Goal: Use online tool/utility: Utilize a website feature to perform a specific function

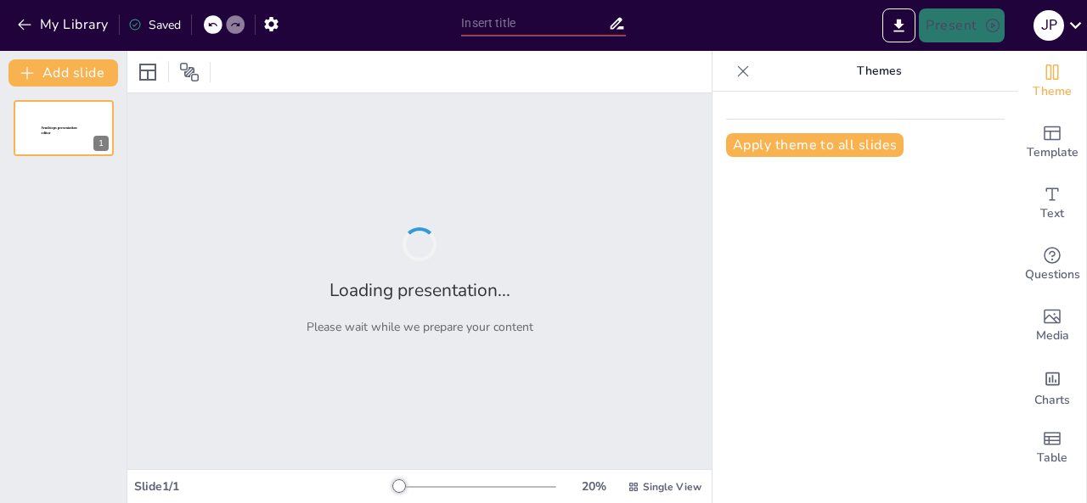
type input "Auditoría: Garantía de Transparencia y Cumplimiento"
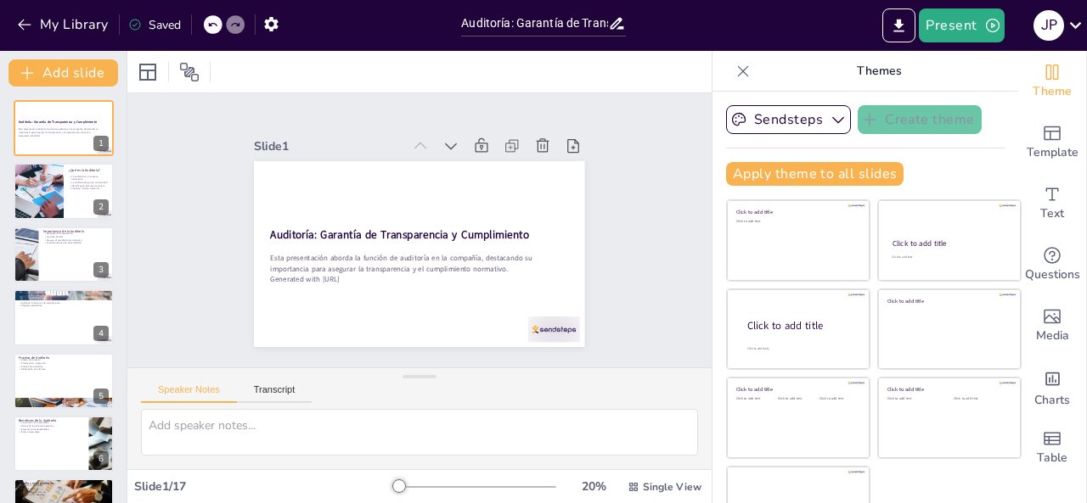
checkbox input "true"
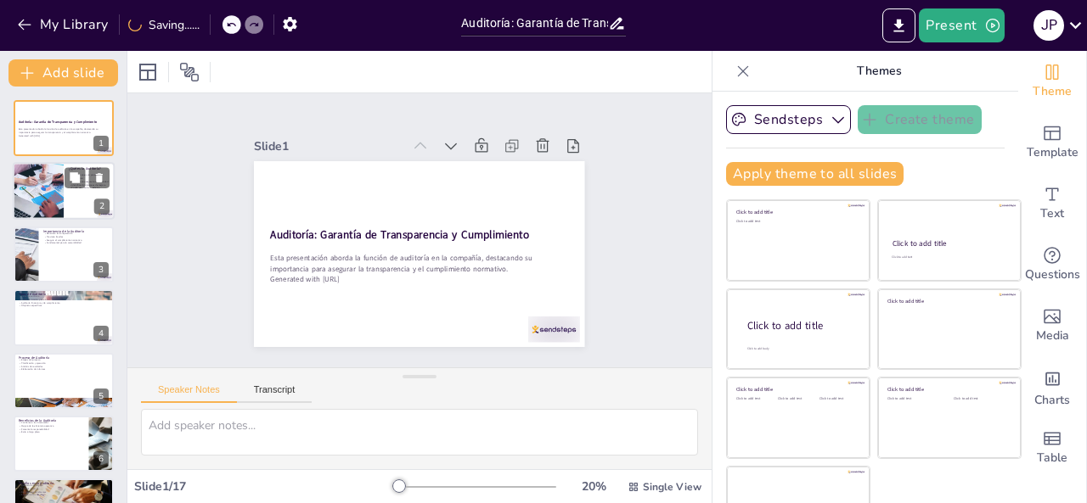
checkbox input "true"
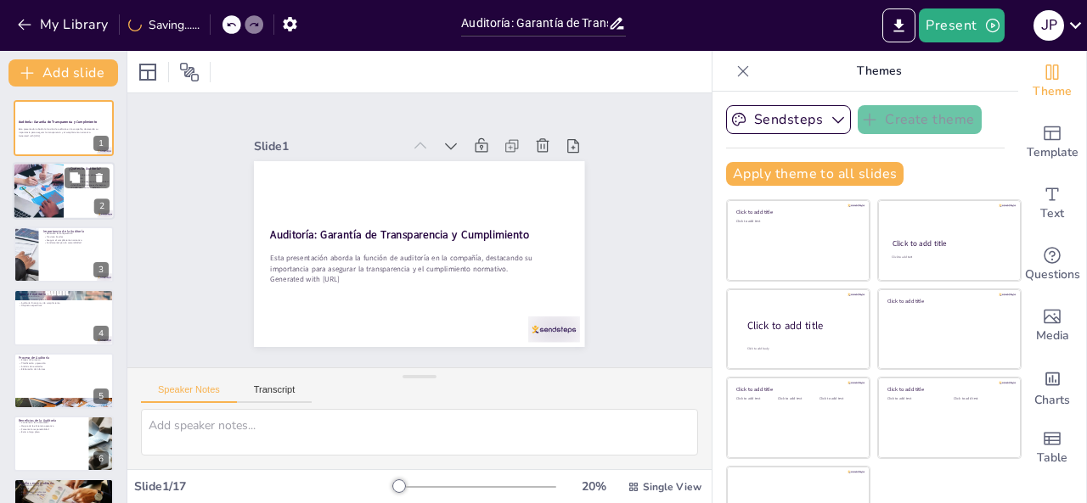
checkbox input "true"
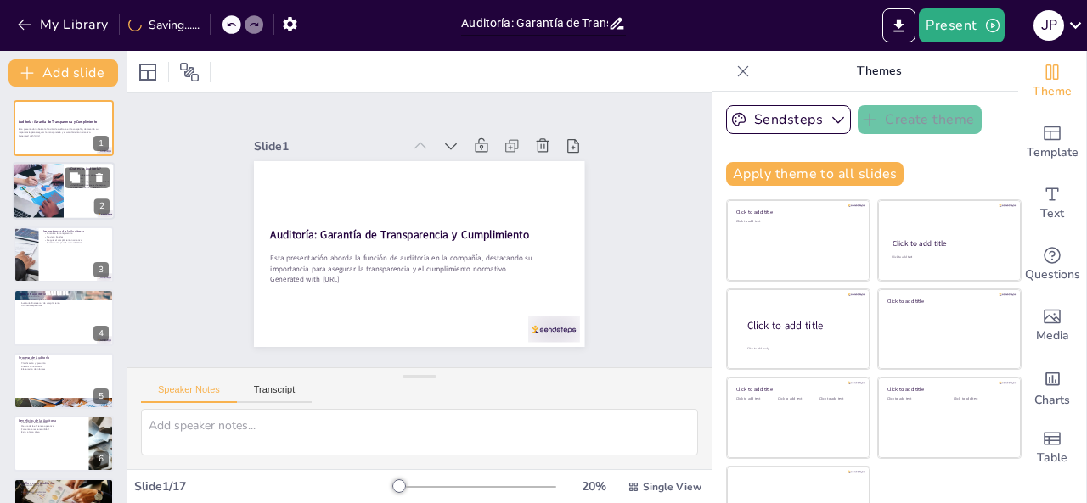
click at [59, 179] on div at bounding box center [38, 192] width 87 height 58
type textarea "La auditoría se define como un proceso sistemático que revisa y evalúa las acti…"
checkbox input "true"
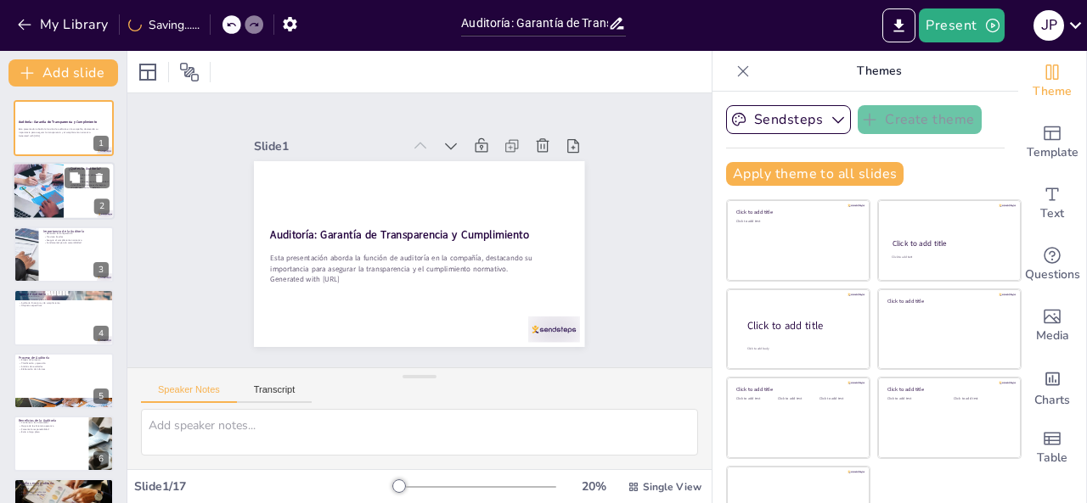
checkbox input "true"
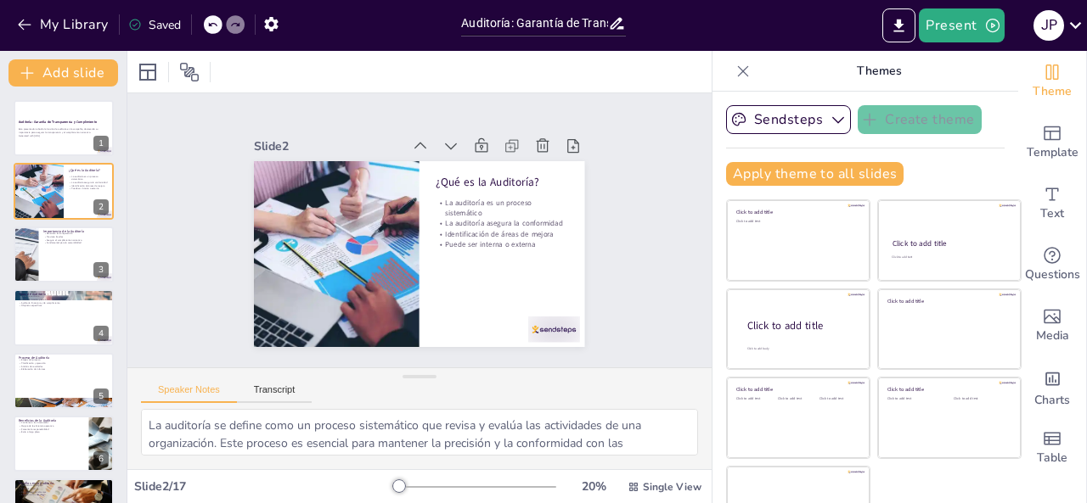
checkbox input "true"
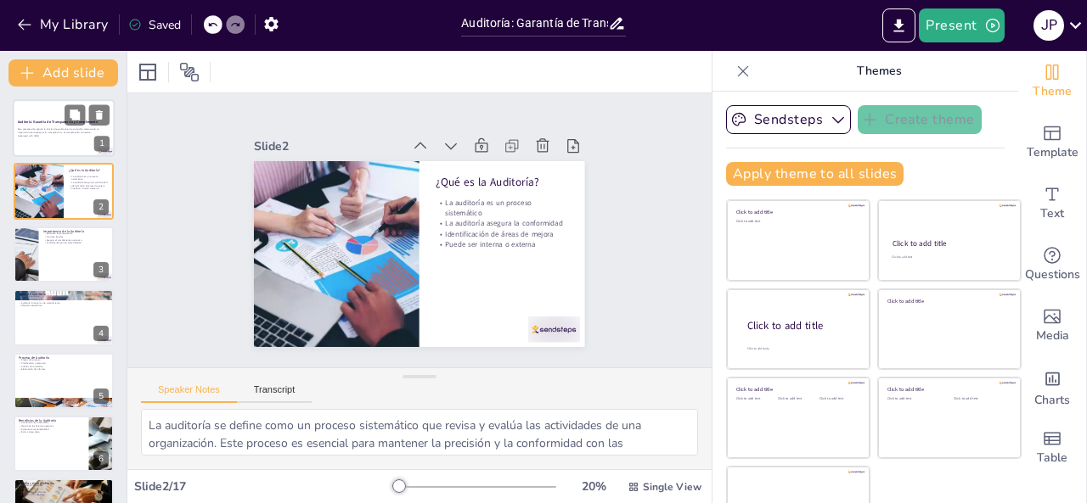
checkbox input "true"
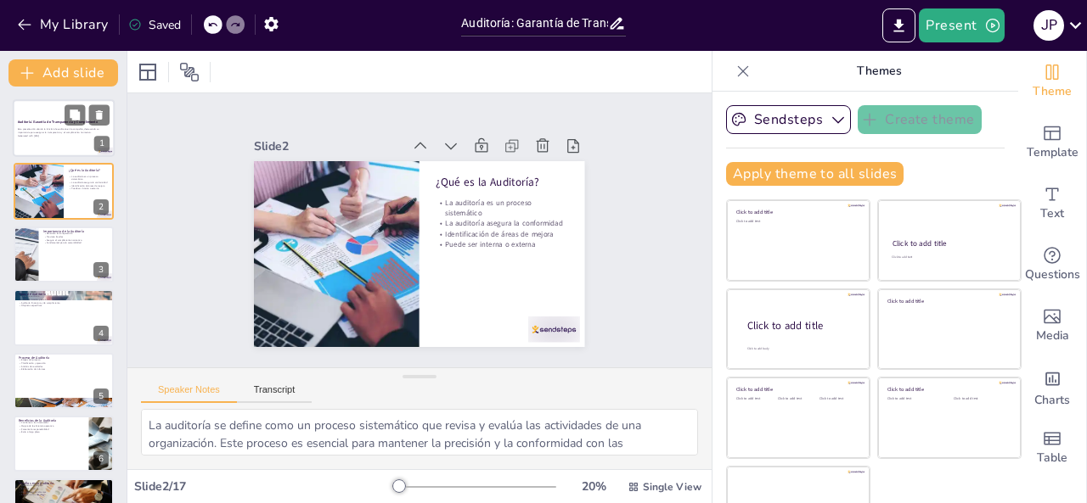
checkbox input "true"
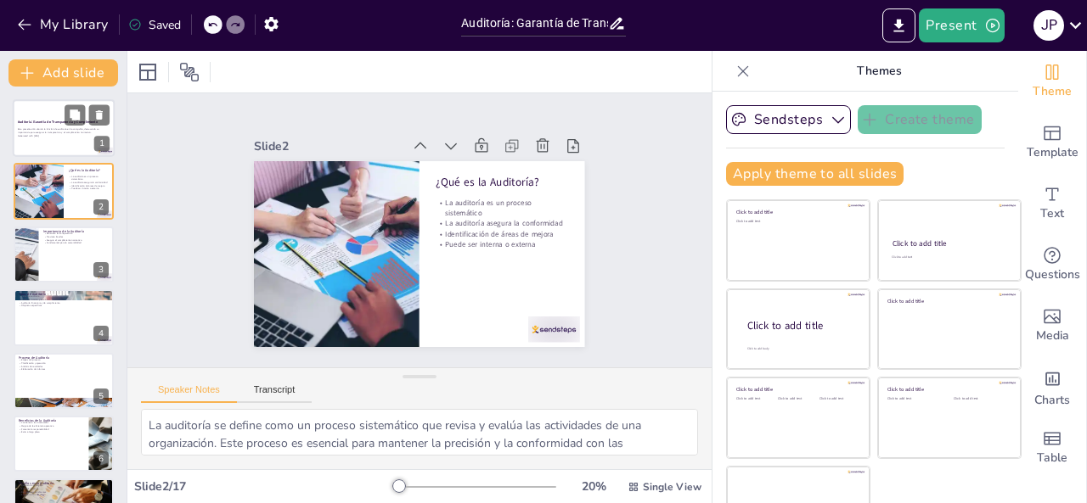
checkbox input "true"
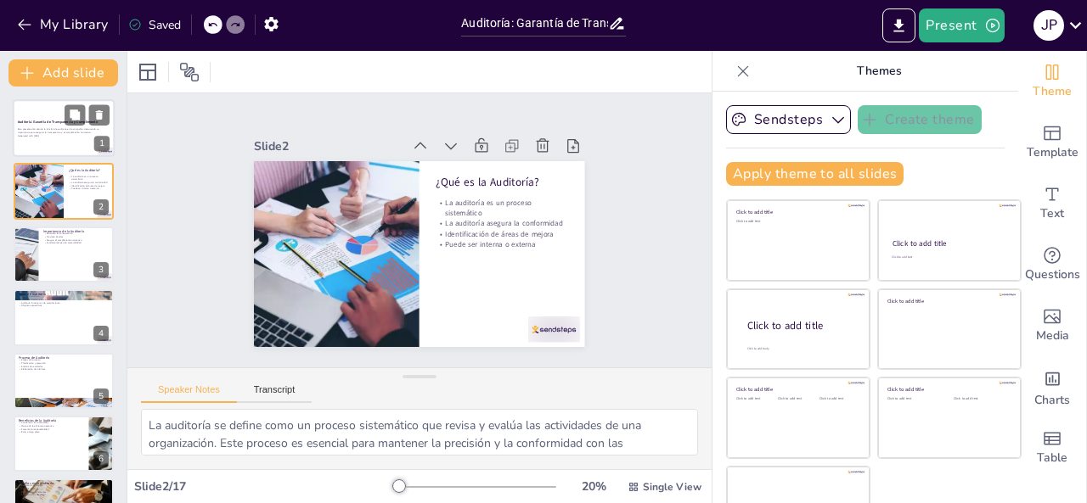
checkbox input "true"
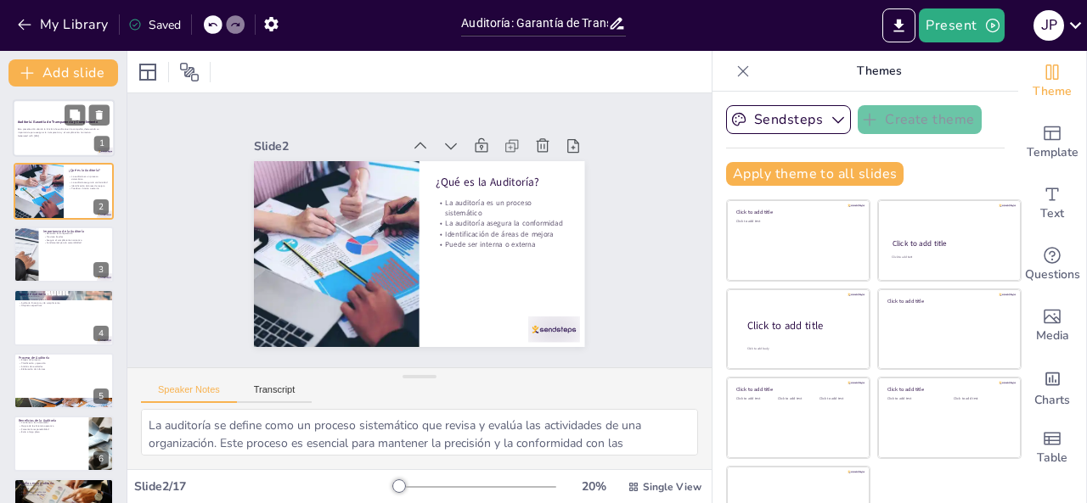
checkbox input "true"
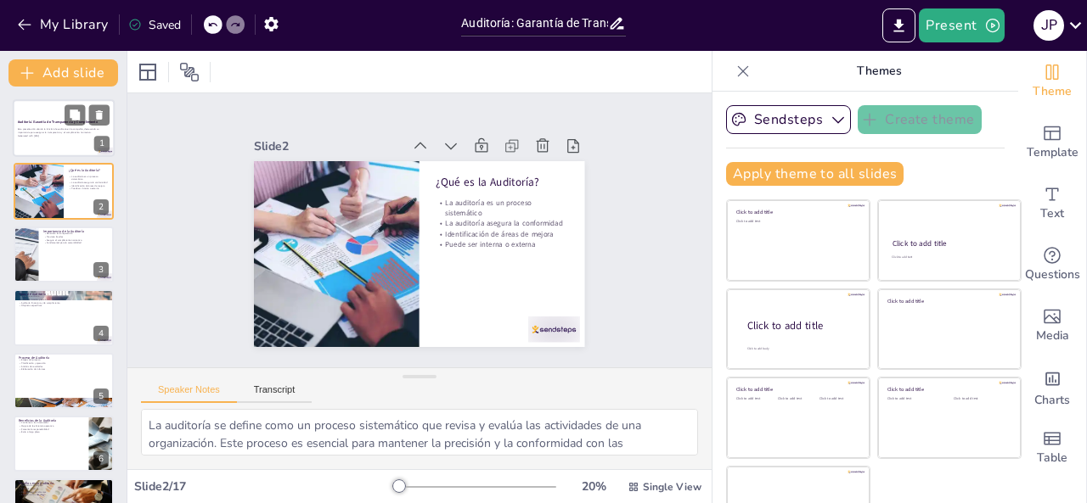
checkbox input "true"
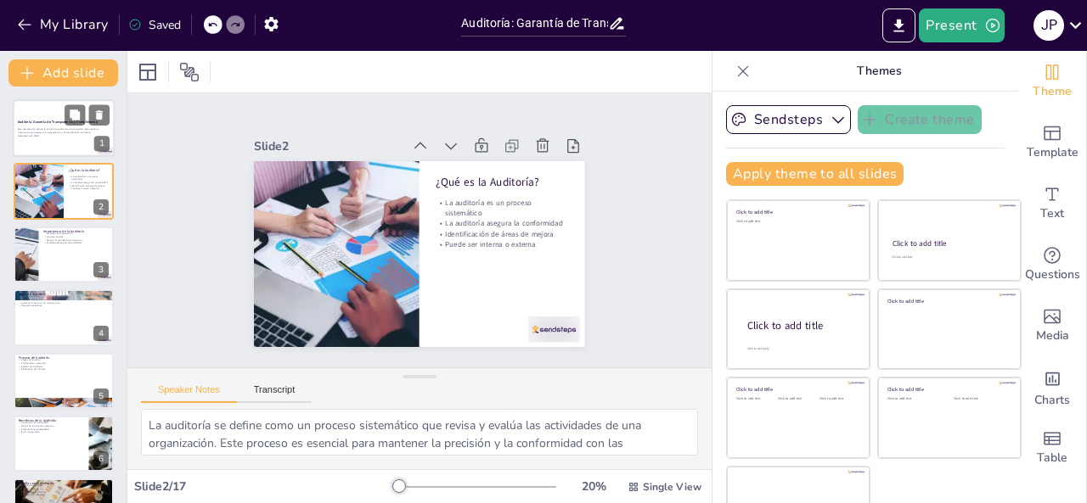
checkbox input "true"
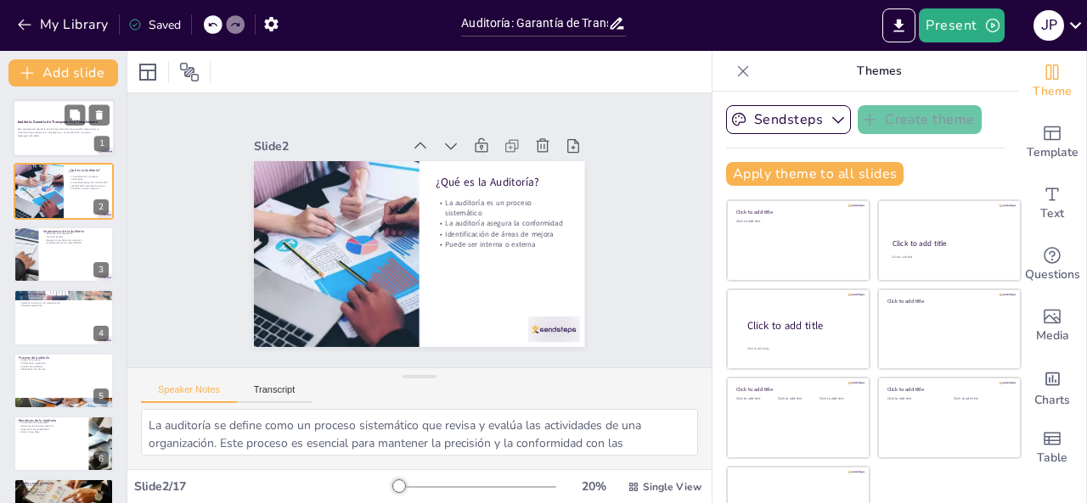
checkbox input "true"
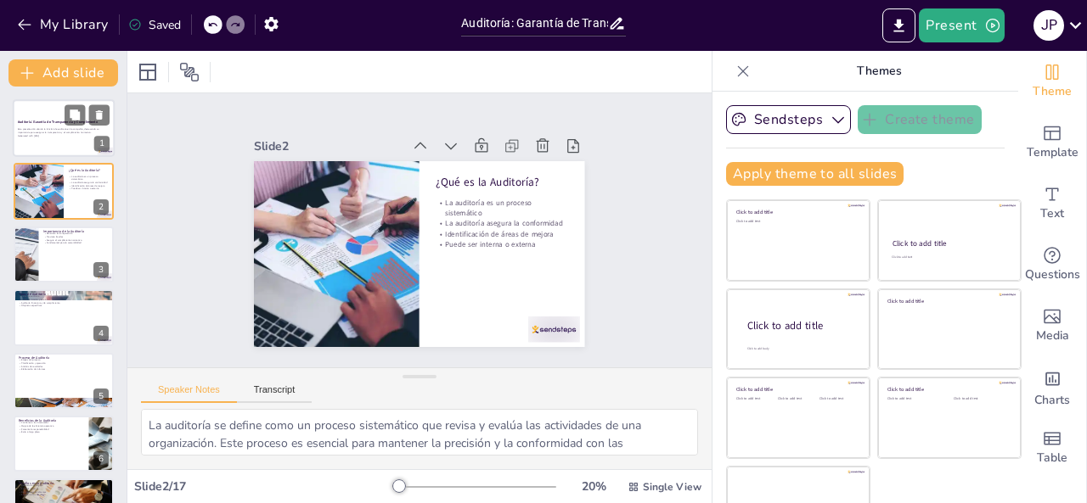
click at [56, 117] on div at bounding box center [64, 128] width 102 height 58
checkbox input "true"
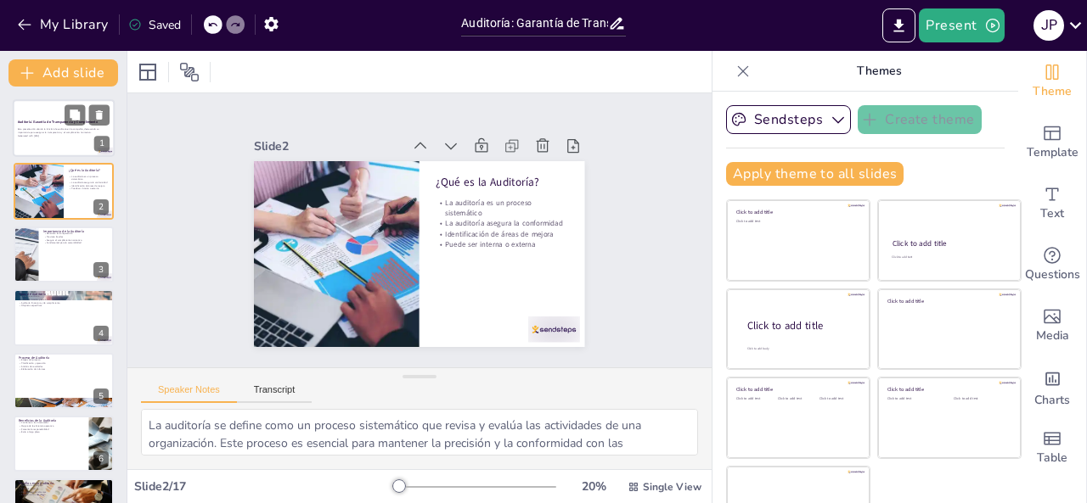
checkbox input "true"
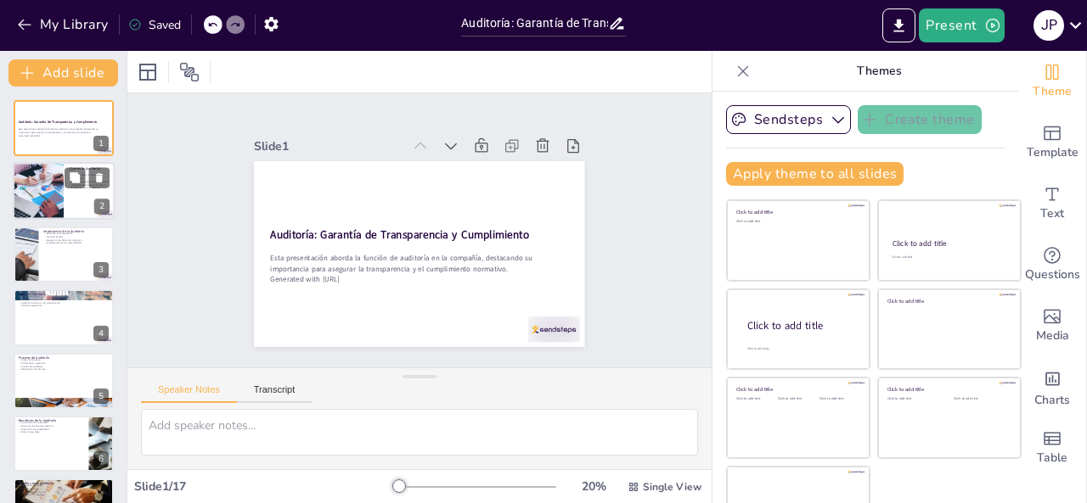
checkbox input "true"
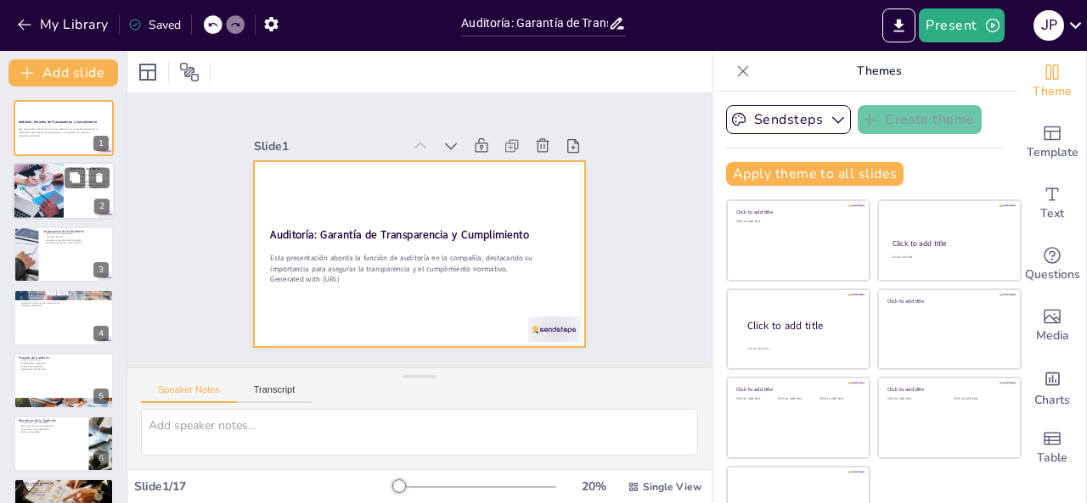
checkbox input "true"
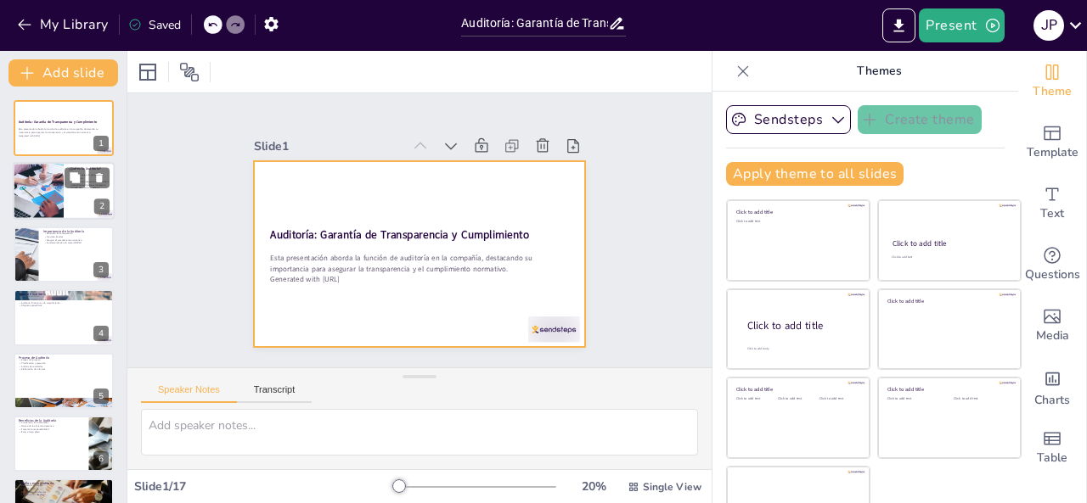
checkbox input "true"
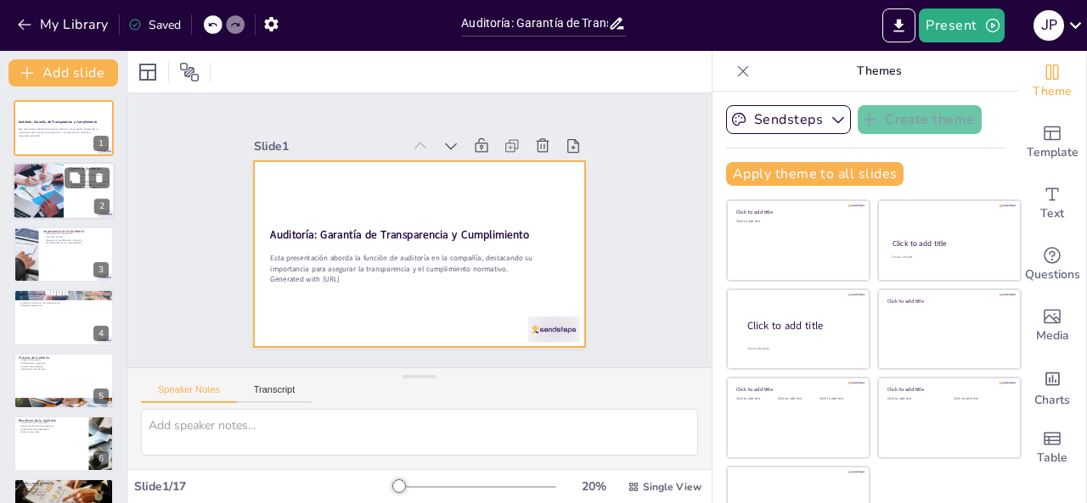
checkbox input "true"
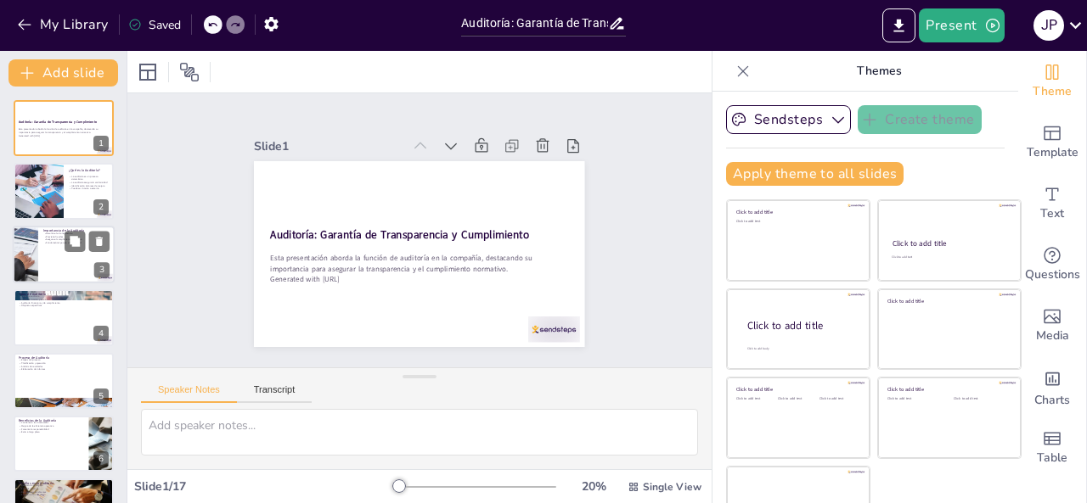
checkbox input "true"
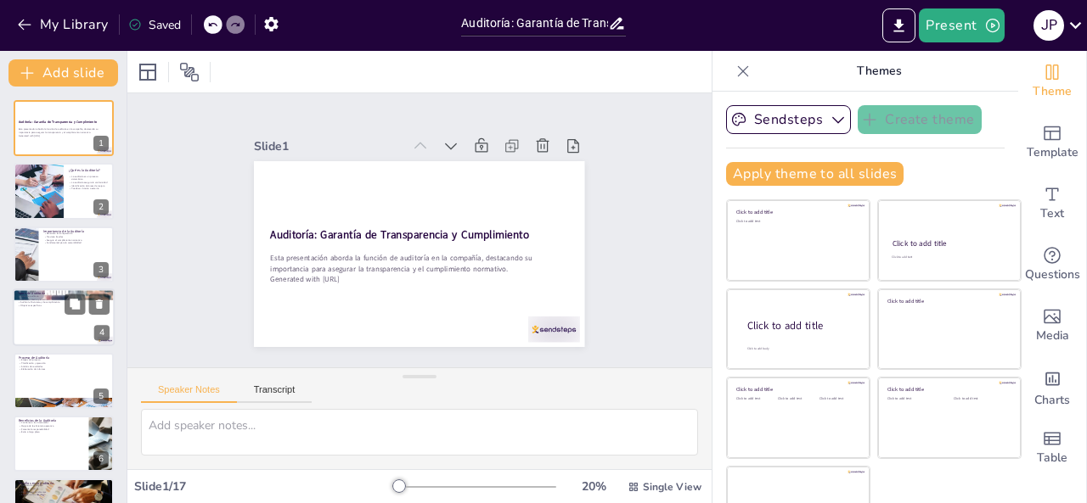
checkbox input "true"
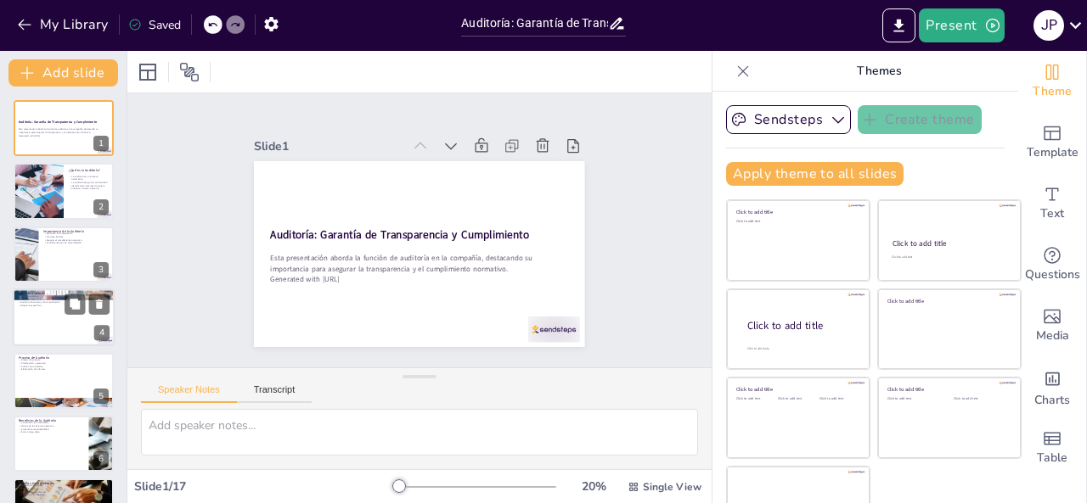
checkbox input "true"
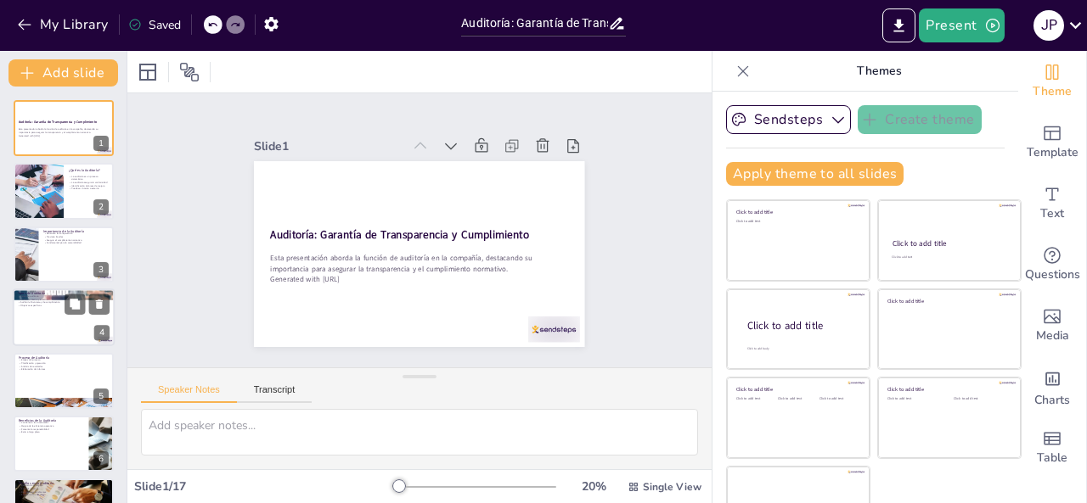
checkbox input "true"
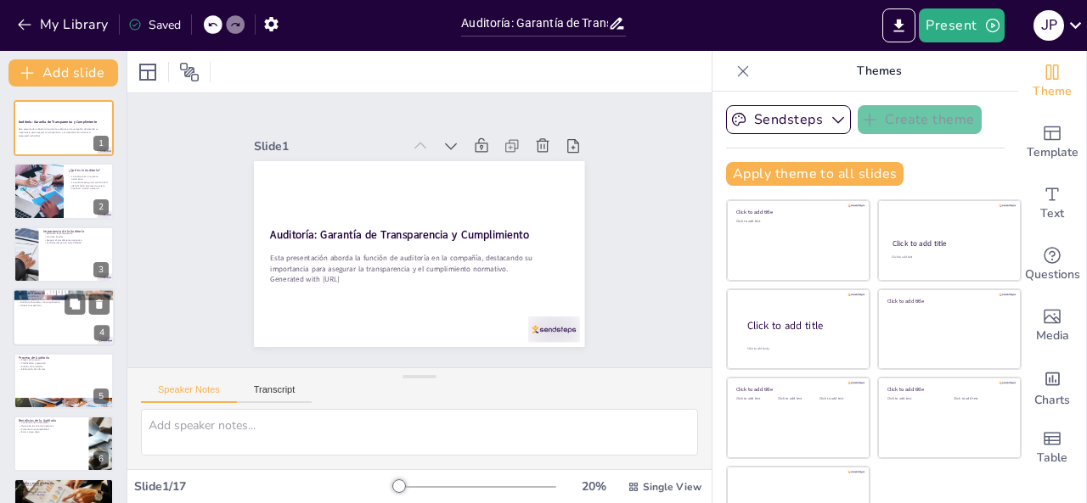
click at [53, 330] on div at bounding box center [64, 318] width 102 height 58
type textarea "La clasificación de los tipos de auditoría es importante para entender su enfoq…"
checkbox input "true"
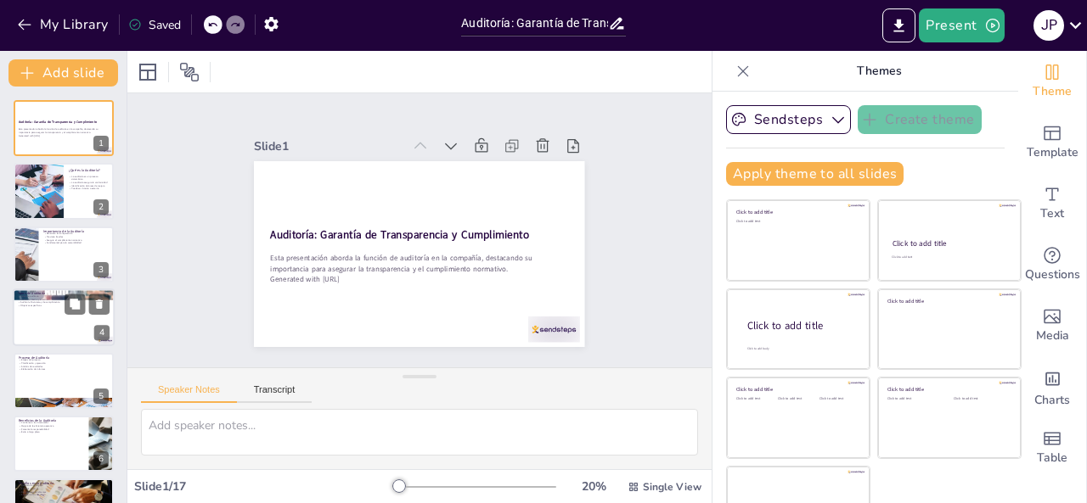
checkbox input "true"
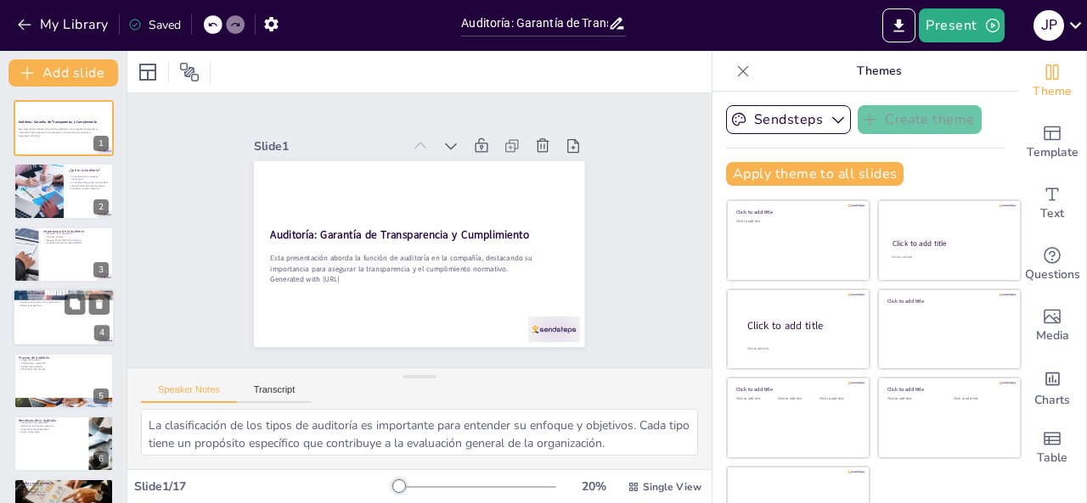
scroll to position [22, 0]
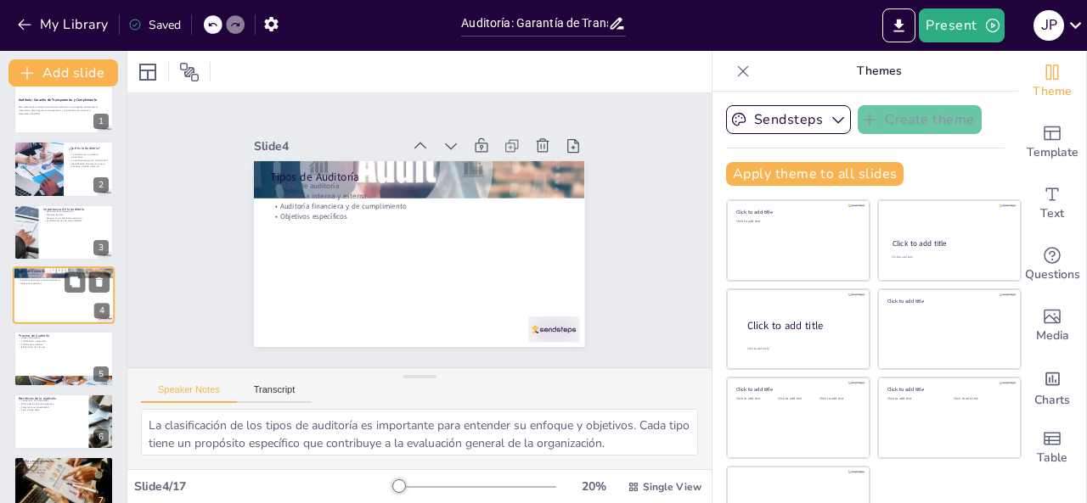
checkbox input "true"
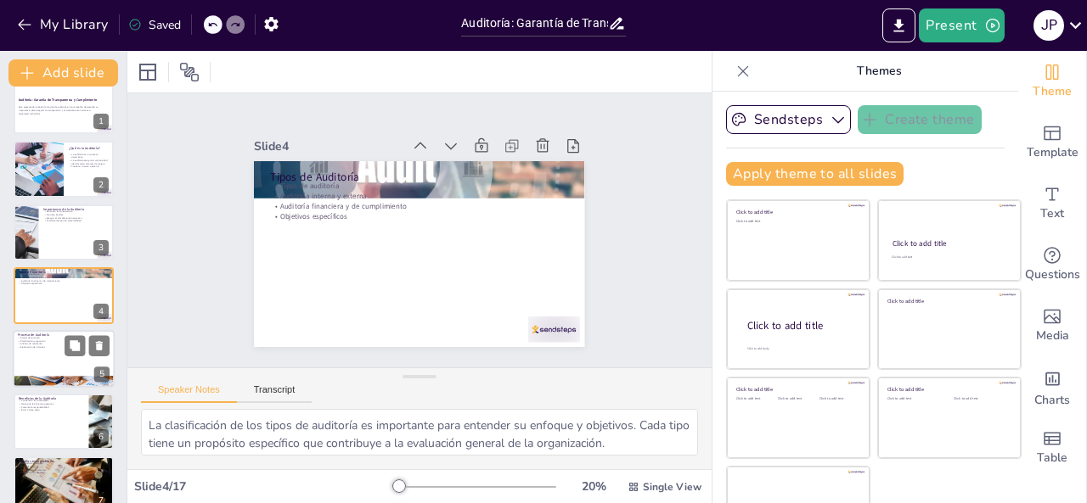
checkbox input "true"
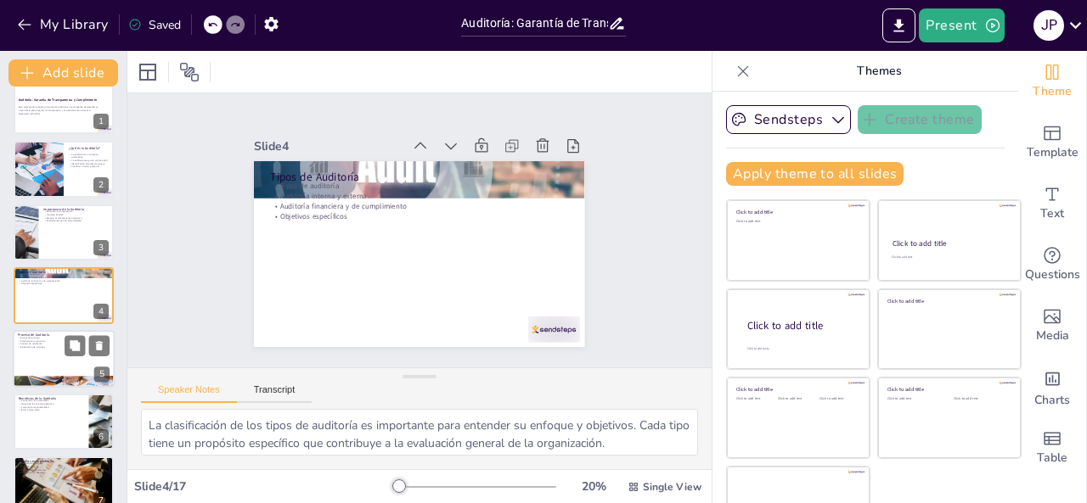
checkbox input "true"
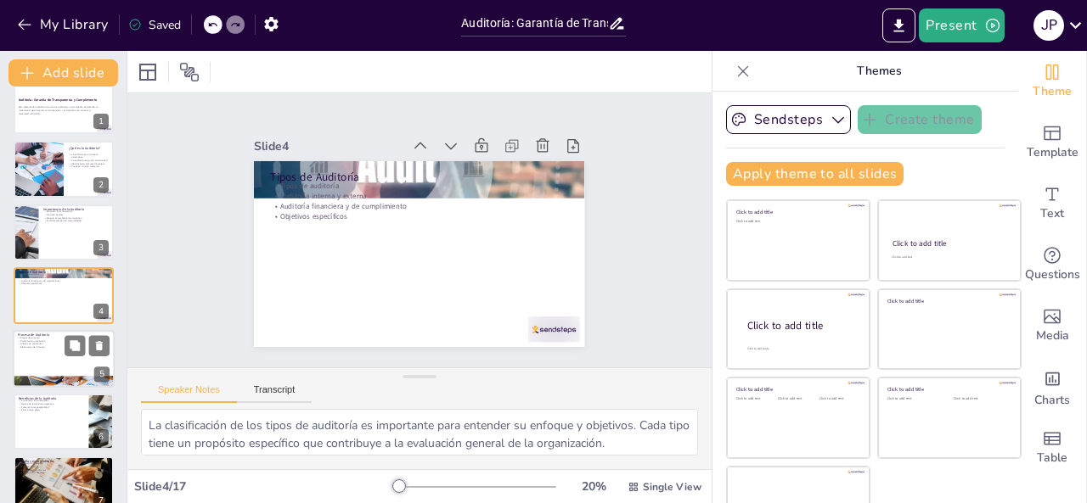
checkbox input "true"
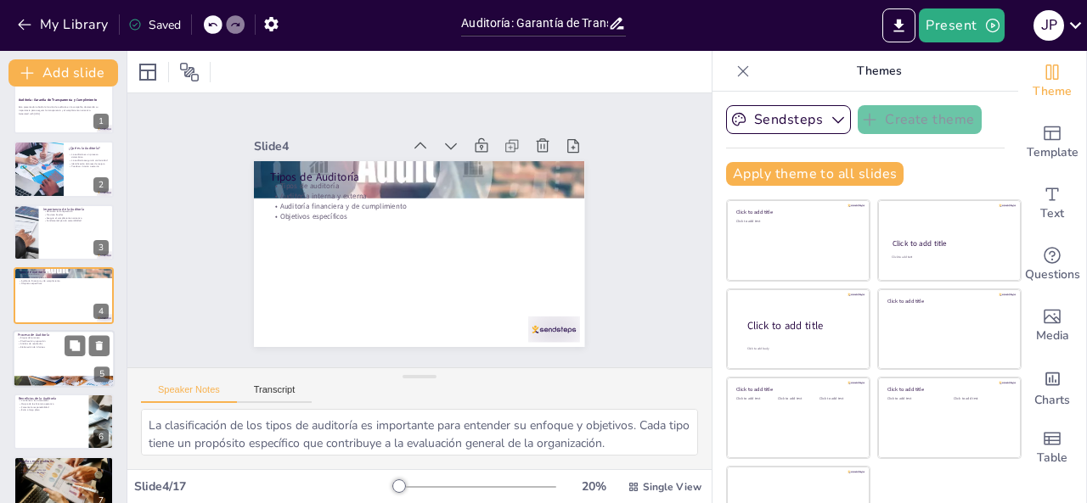
checkbox input "true"
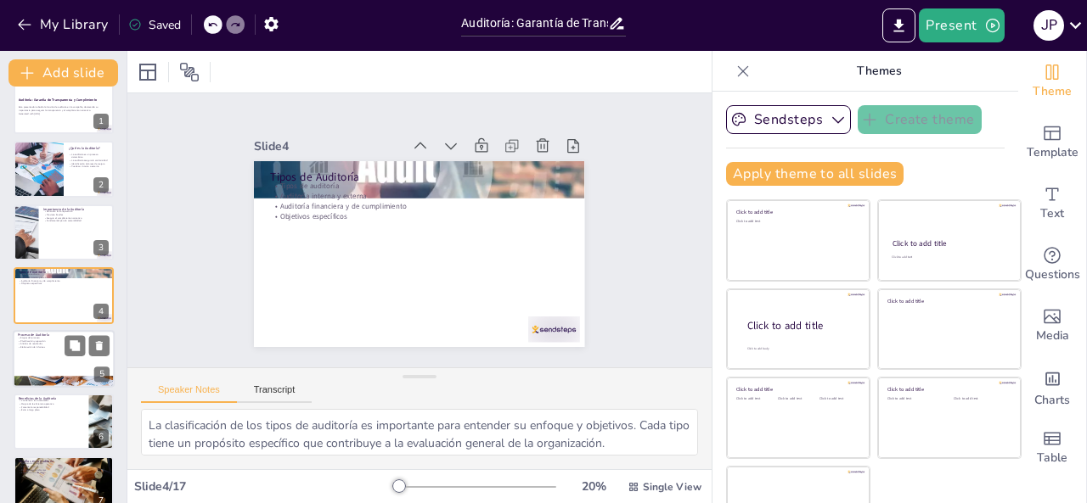
checkbox input "true"
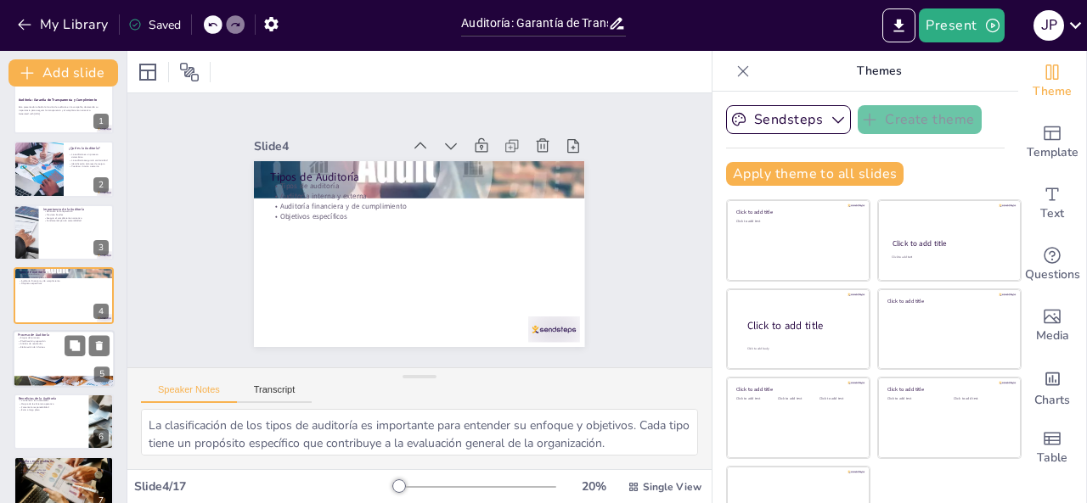
checkbox input "true"
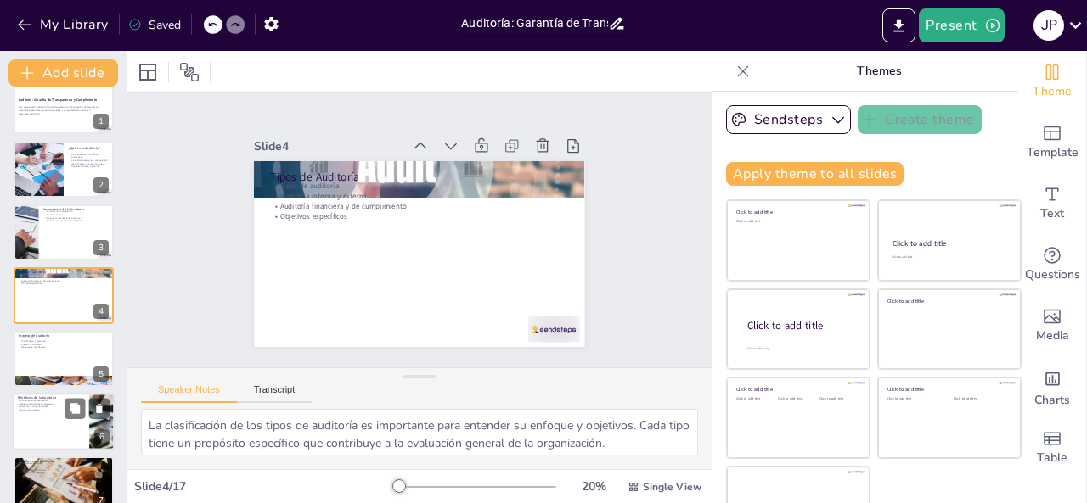
checkbox input "true"
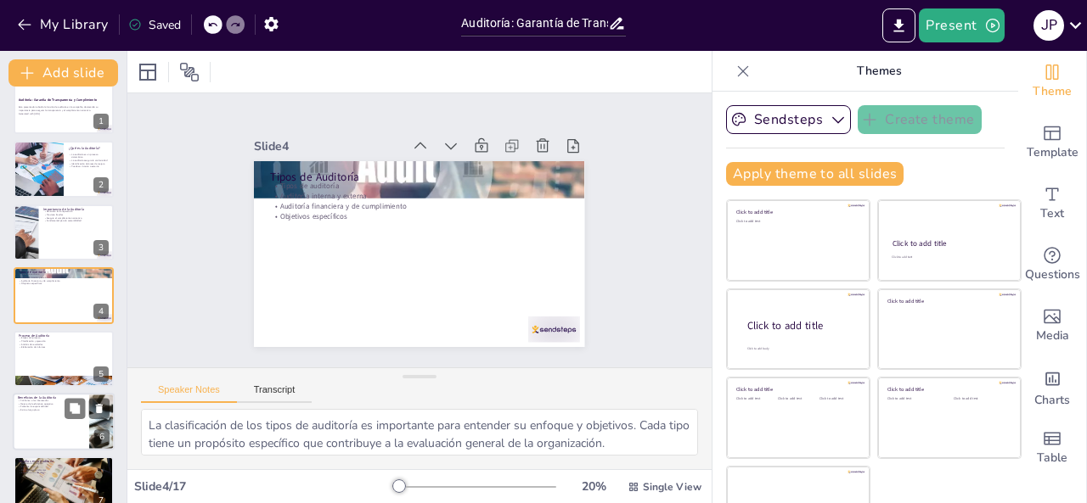
checkbox input "true"
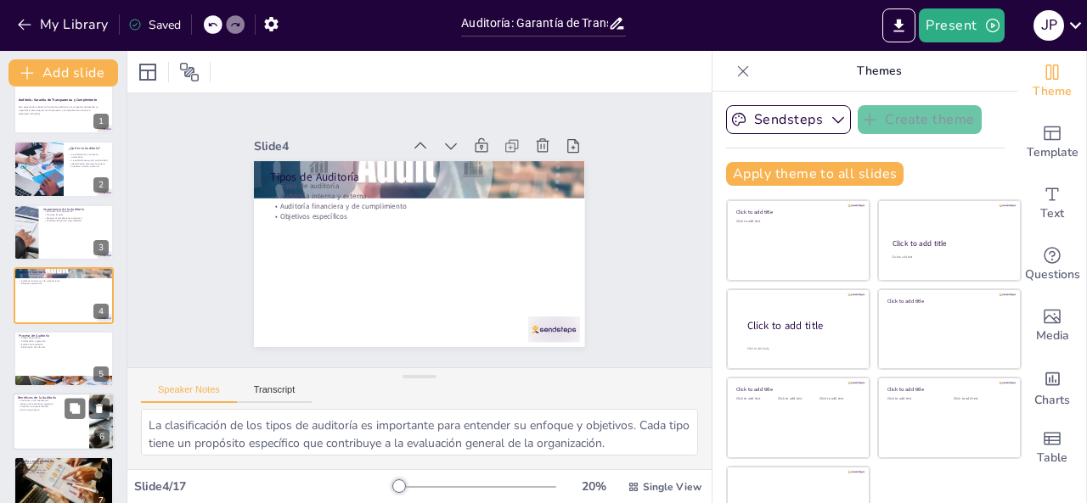
checkbox input "true"
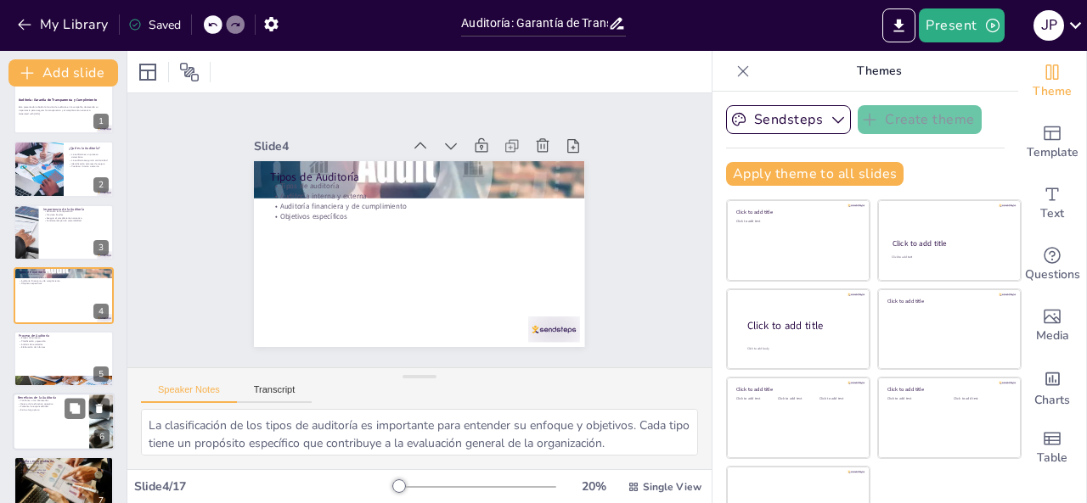
checkbox input "true"
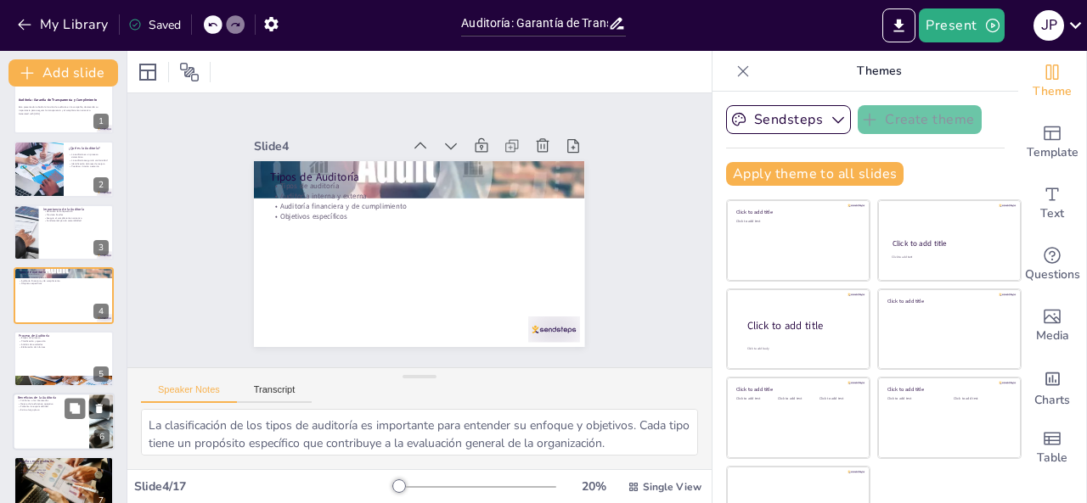
click at [63, 415] on div at bounding box center [64, 422] width 102 height 58
type textarea "La auditoría genera confianza entre los interesados, incluidos empleados, clien…"
checkbox input "true"
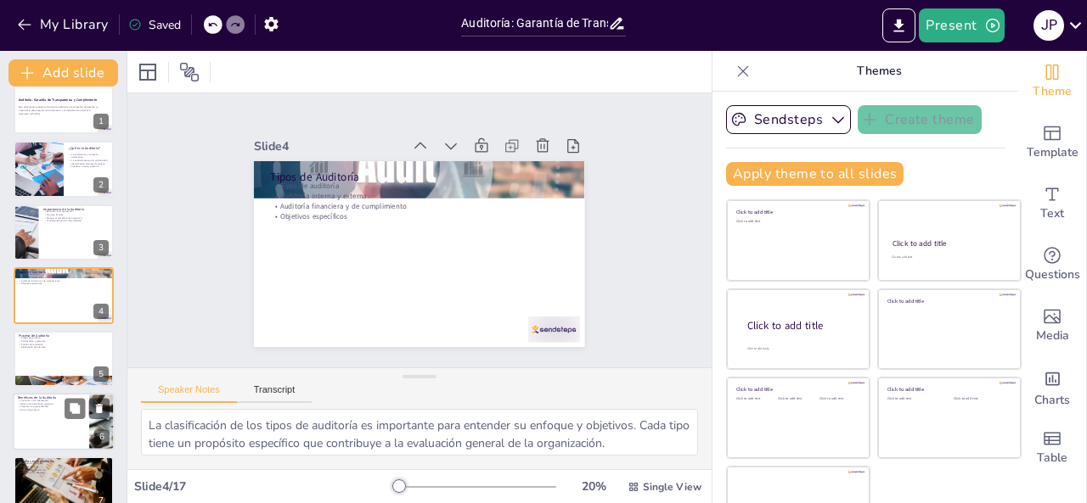
checkbox input "true"
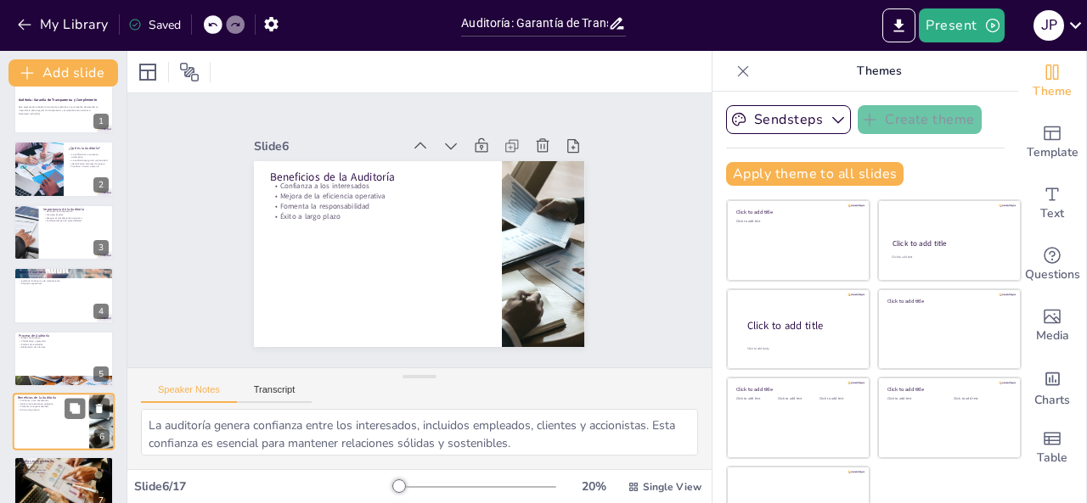
scroll to position [149, 0]
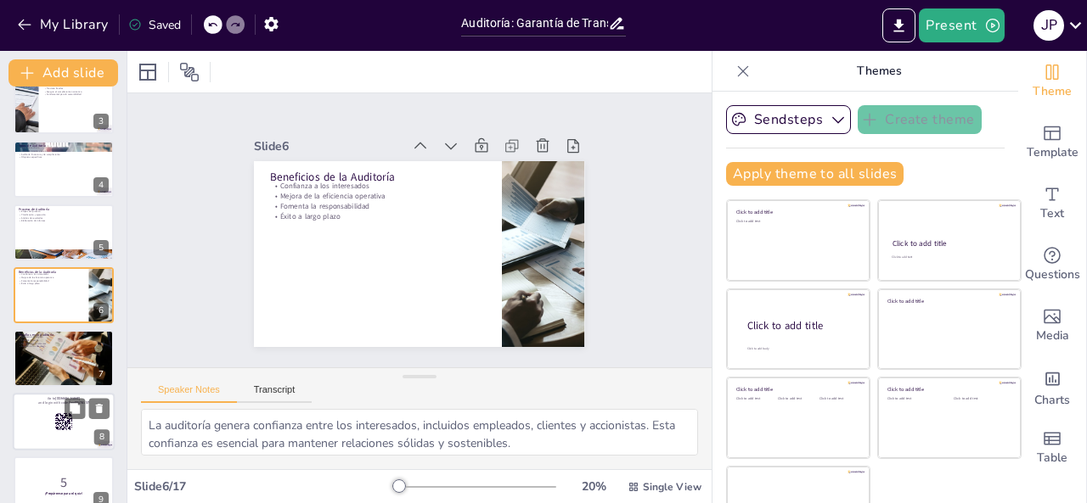
checkbox input "true"
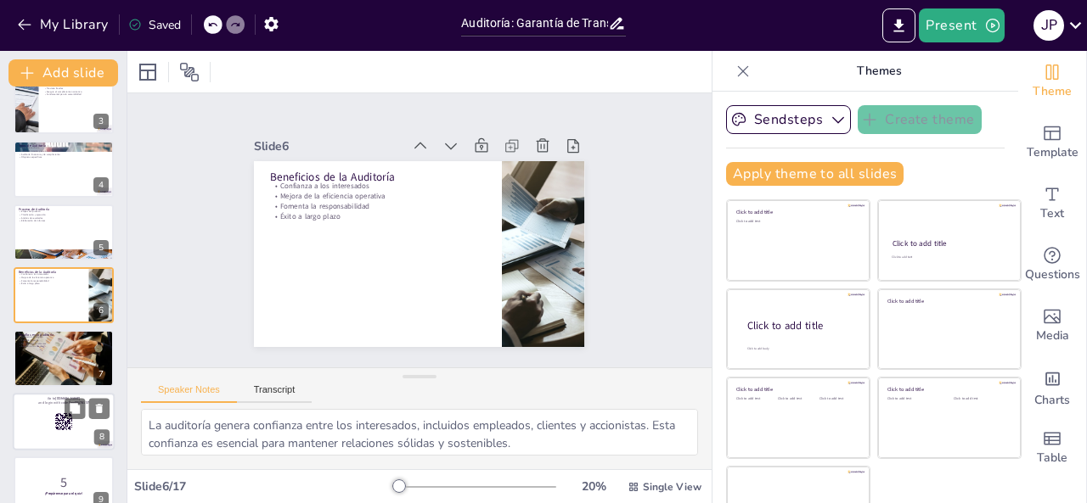
checkbox input "true"
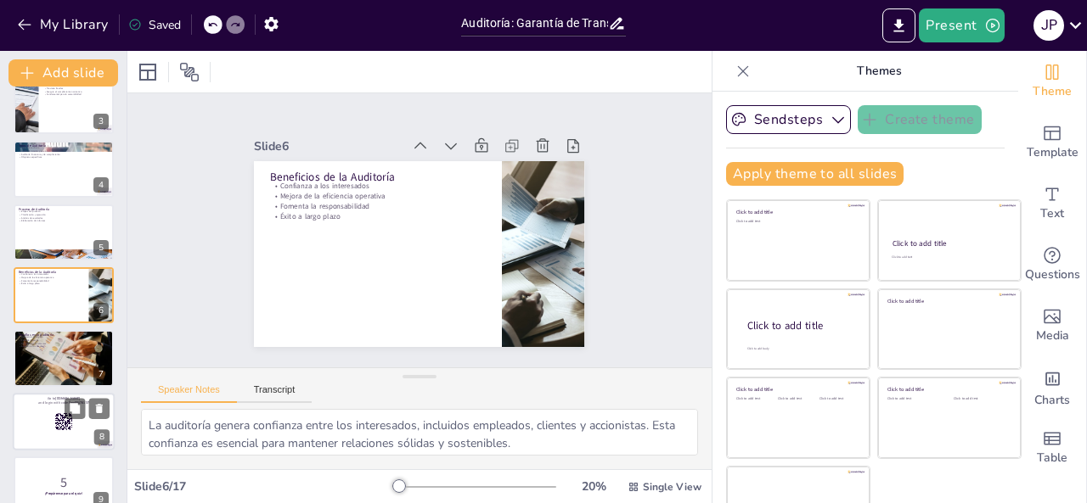
checkbox input "true"
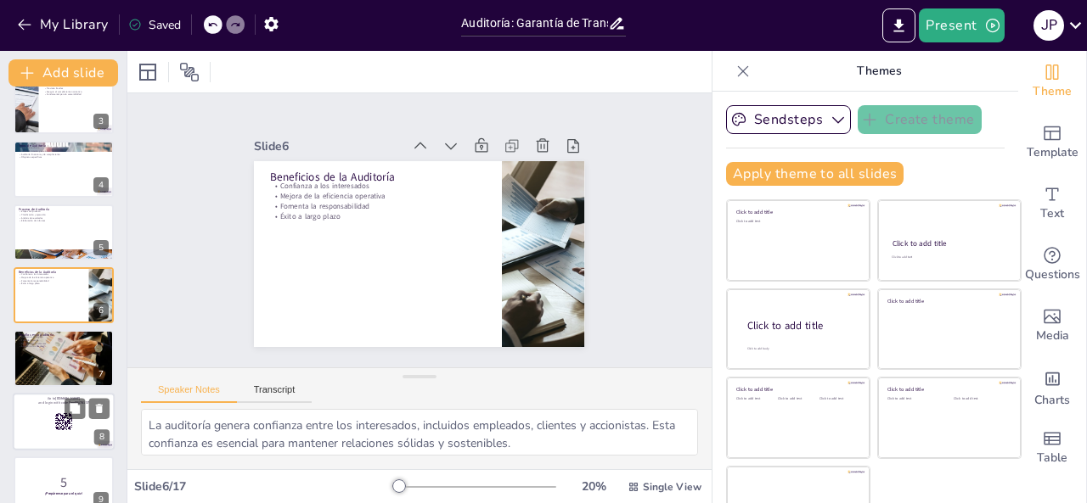
checkbox input "true"
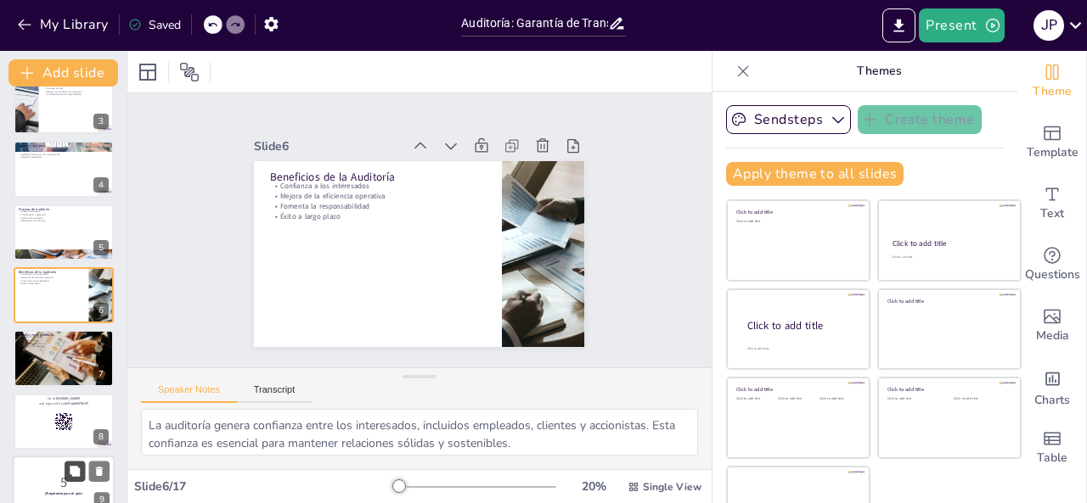
click at [69, 468] on icon at bounding box center [75, 472] width 12 height 12
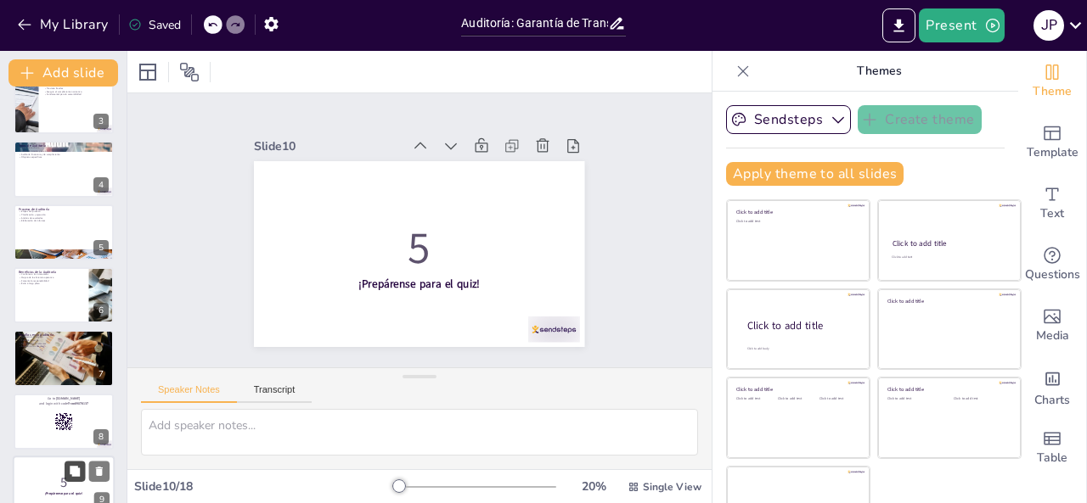
scroll to position [402, 0]
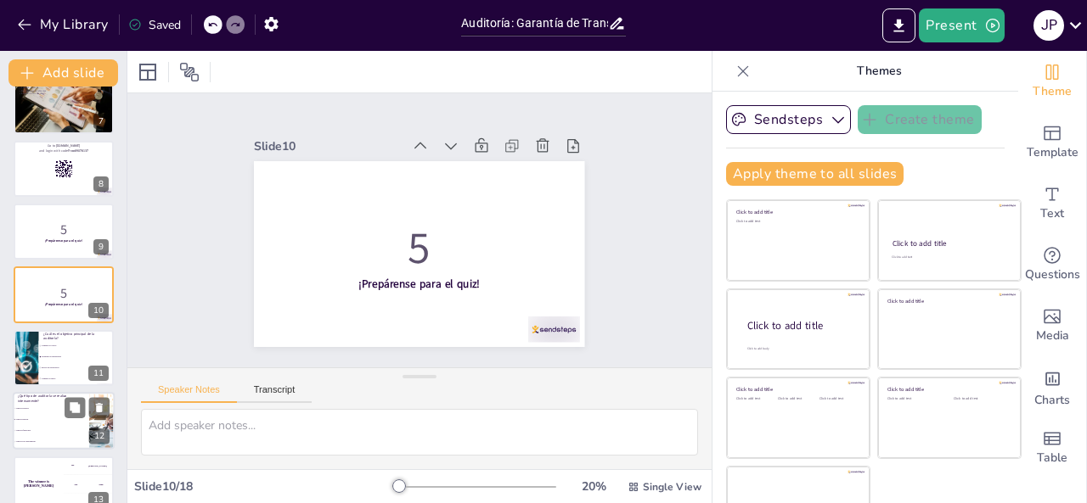
click at [60, 427] on li "Auditoría financiera" at bounding box center [51, 431] width 76 height 11
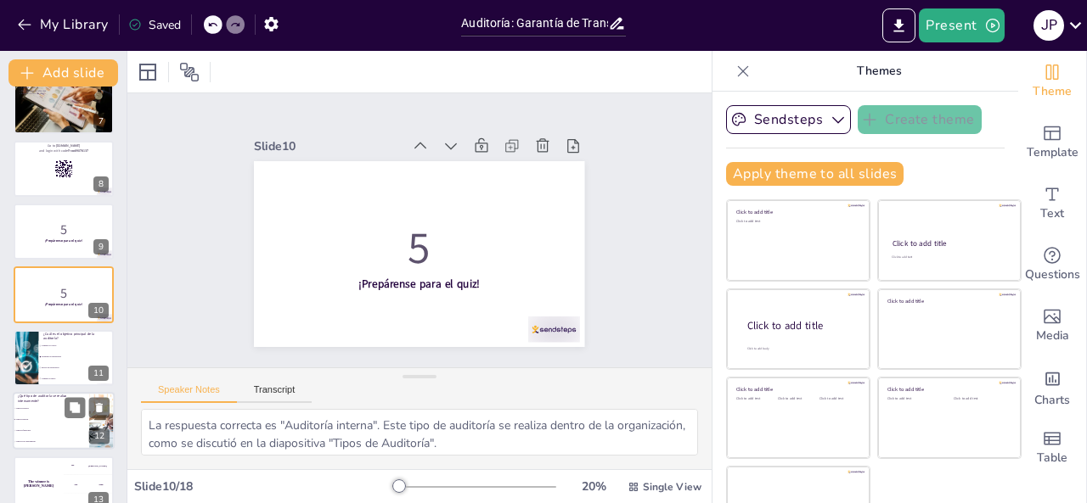
scroll to position [528, 0]
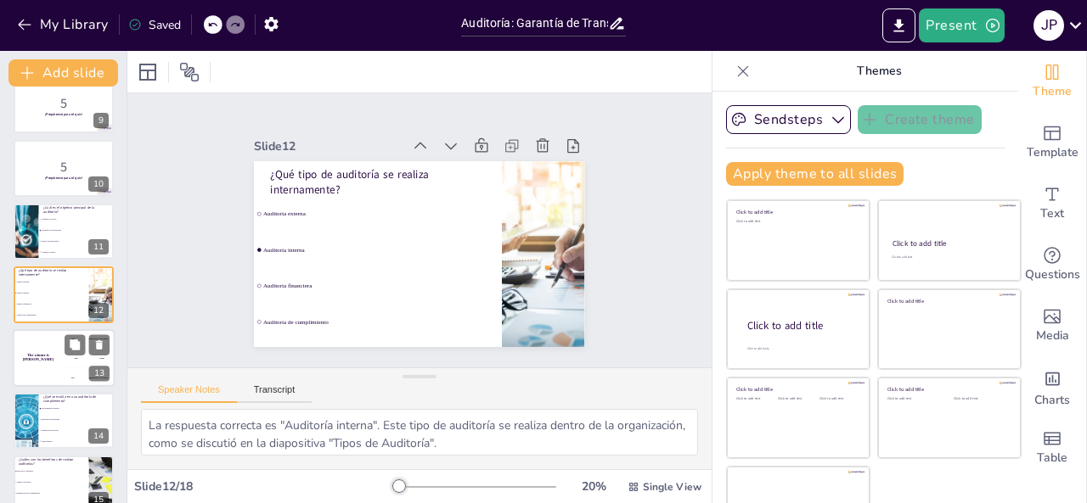
click at [54, 367] on div "The winner is [PERSON_NAME]" at bounding box center [38, 358] width 51 height 58
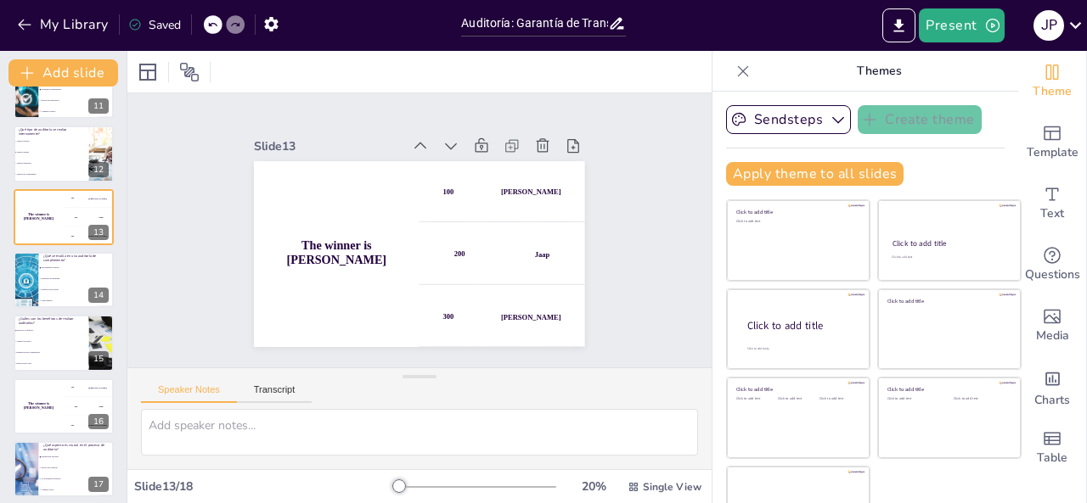
scroll to position [739, 0]
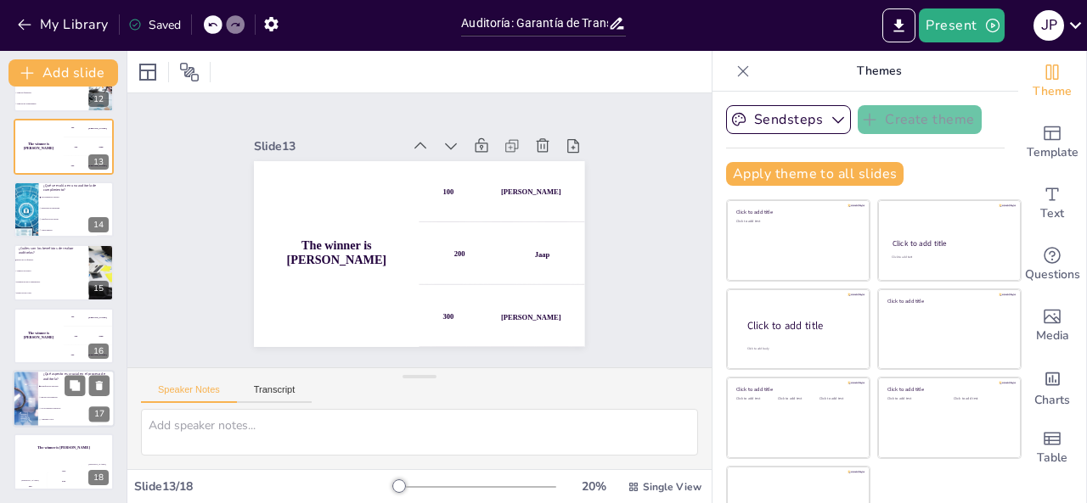
click at [89, 410] on div "17" at bounding box center [99, 414] width 20 height 15
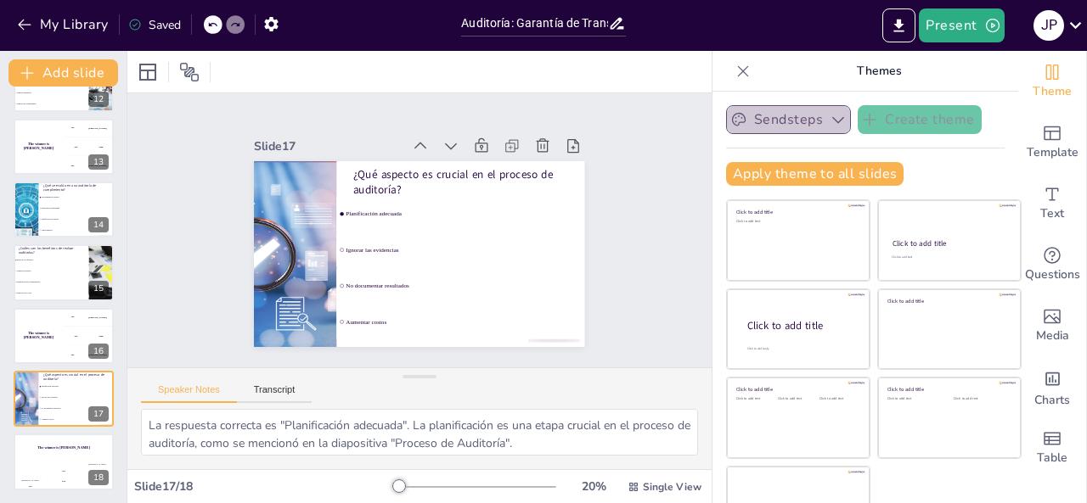
click at [829, 121] on icon "button" at bounding box center [837, 119] width 17 height 17
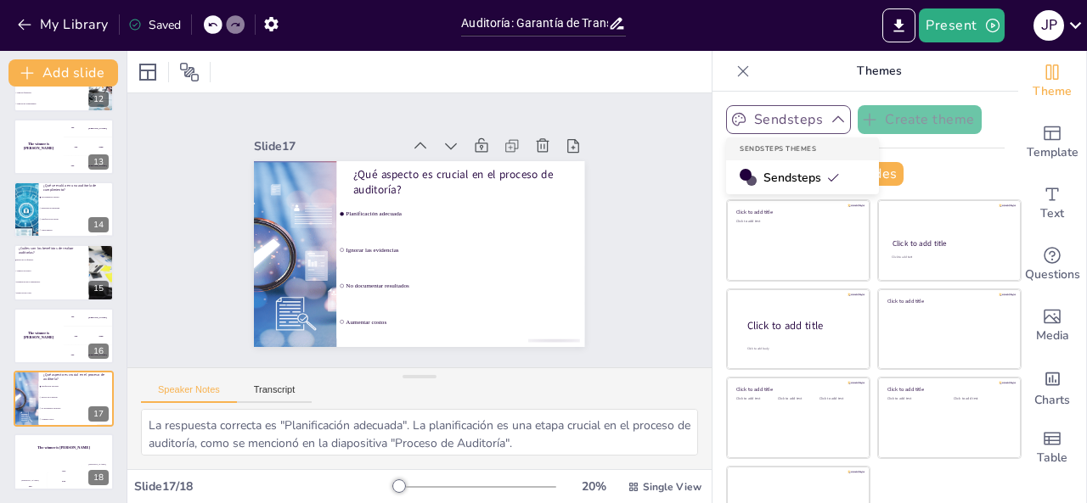
click at [980, 166] on div "Sendsteps Create theme Sendsteps Themes Sendsteps Apply theme to all slides Cli…" at bounding box center [865, 298] width 306 height 412
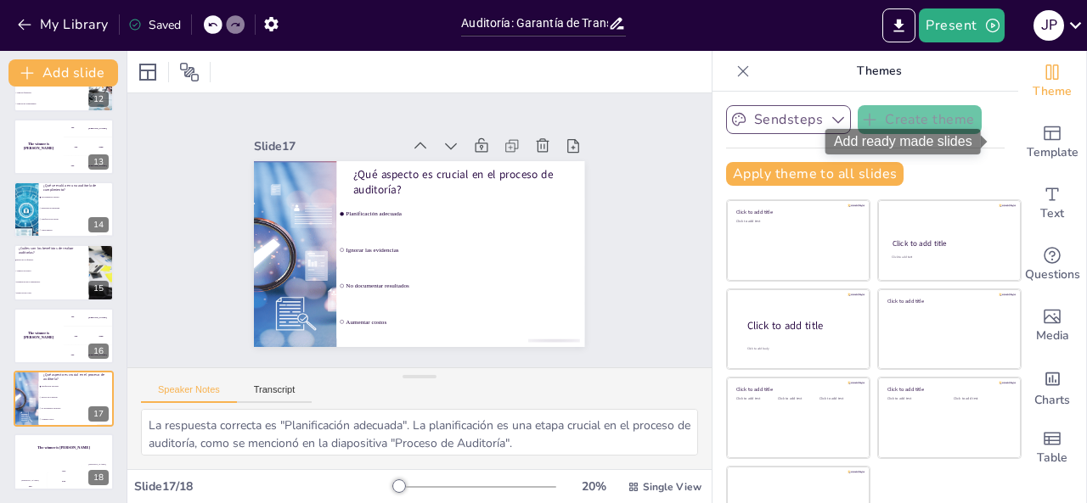
click at [1026, 150] on span "Template" at bounding box center [1052, 152] width 52 height 19
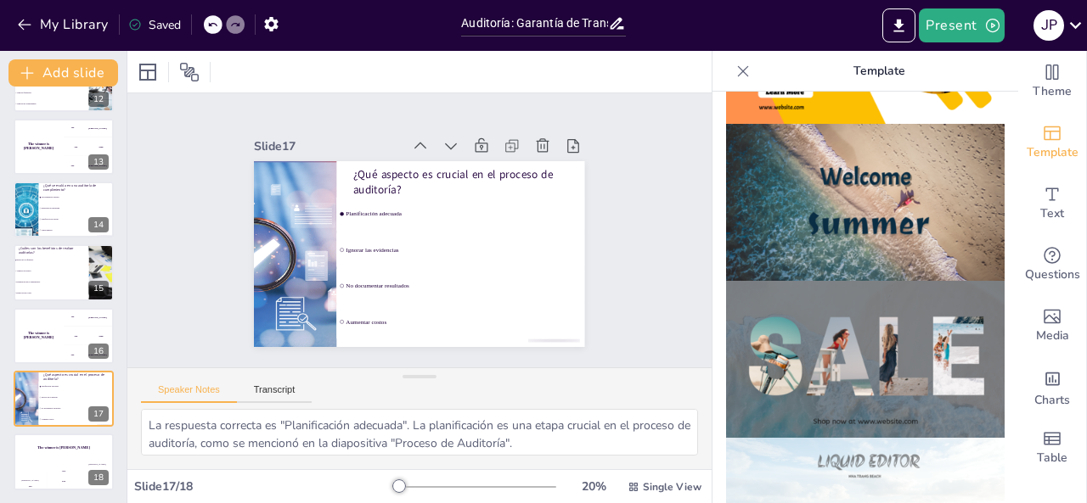
scroll to position [618, 0]
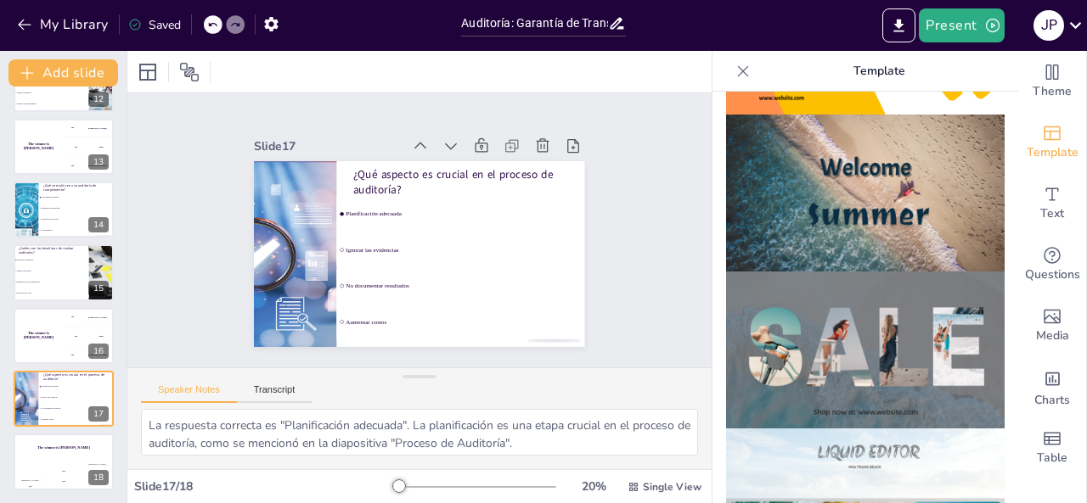
click at [840, 197] on img at bounding box center [865, 193] width 278 height 157
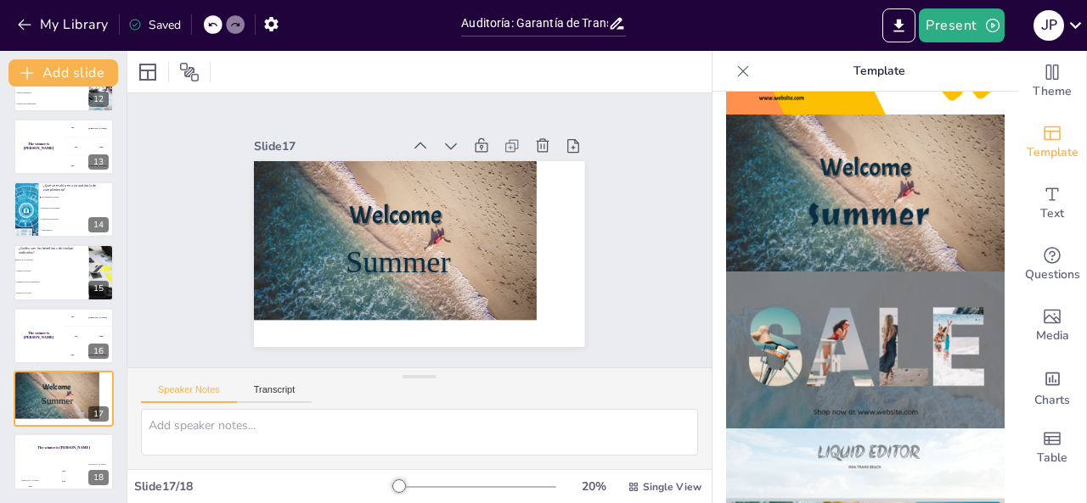
click at [775, 331] on img at bounding box center [865, 350] width 278 height 157
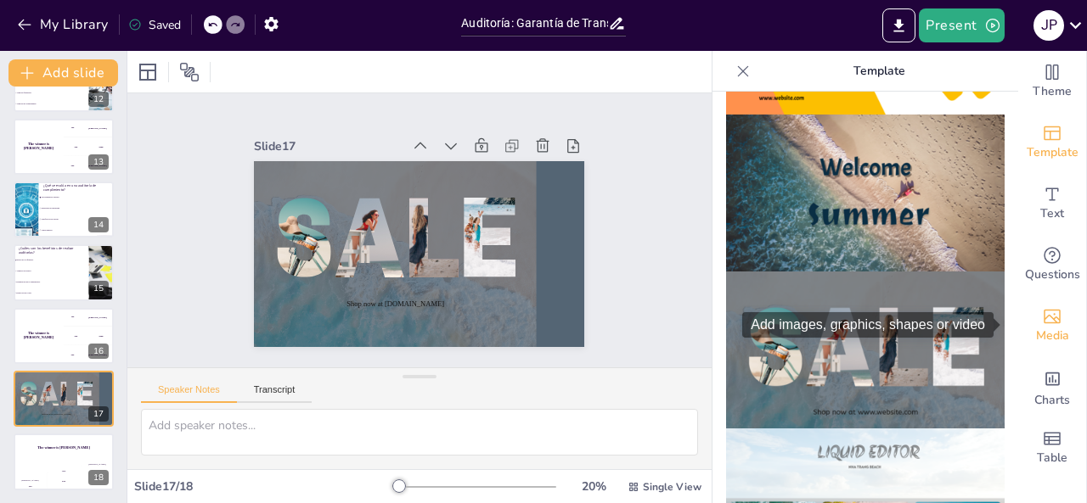
click at [1042, 324] on icon "Add images, graphics, shapes or video" at bounding box center [1052, 316] width 20 height 20
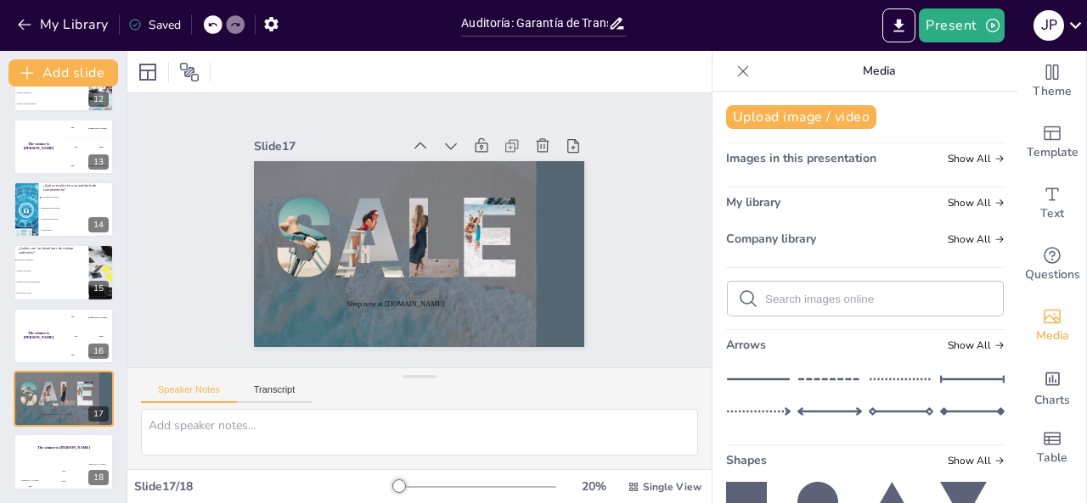
drag, startPoint x: 996, startPoint y: 183, endPoint x: 980, endPoint y: 274, distance: 92.3
click at [980, 274] on div "Upload image / video Images in this presentation Show All My library Show All C…" at bounding box center [865, 298] width 306 height 412
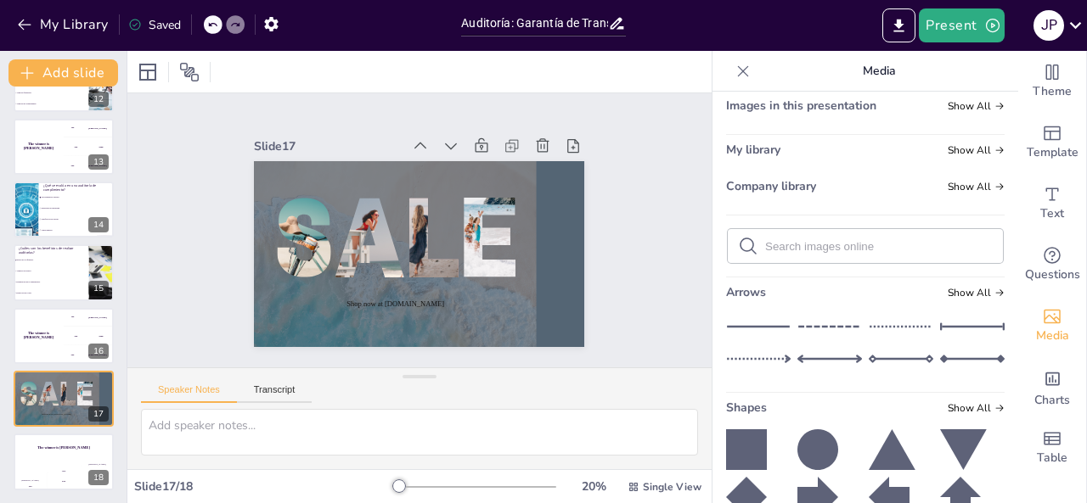
scroll to position [0, 0]
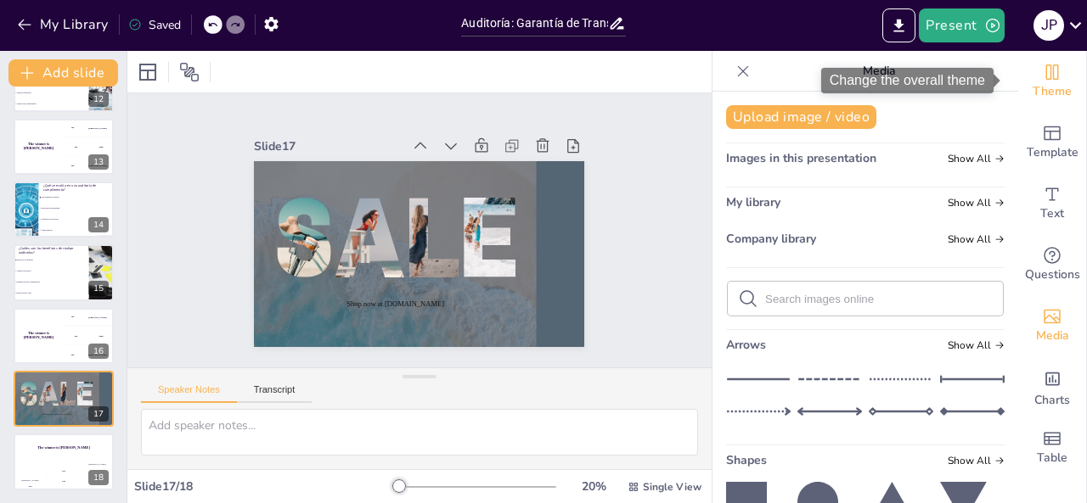
click at [1042, 72] on icon "Change the overall theme" at bounding box center [1052, 72] width 20 height 20
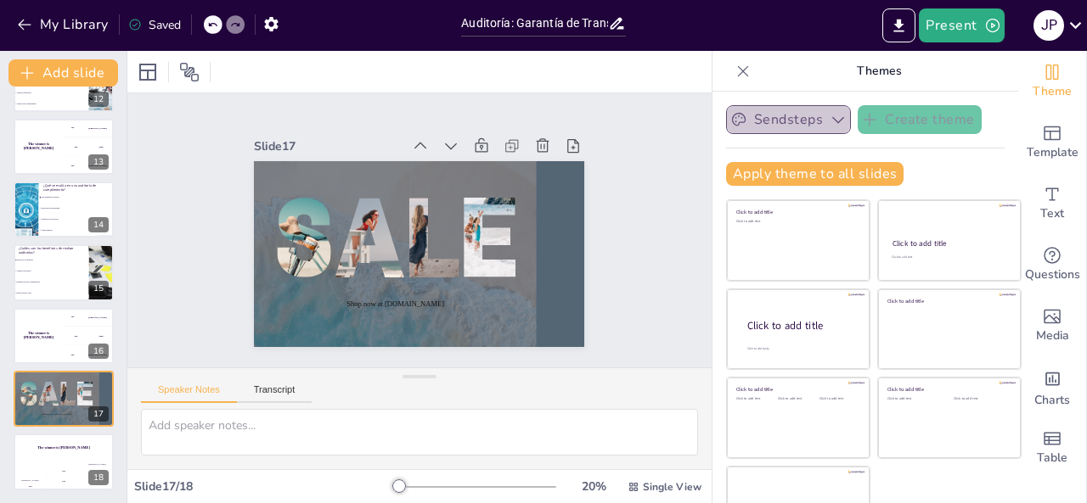
click at [755, 127] on button "Sendsteps" at bounding box center [788, 119] width 125 height 29
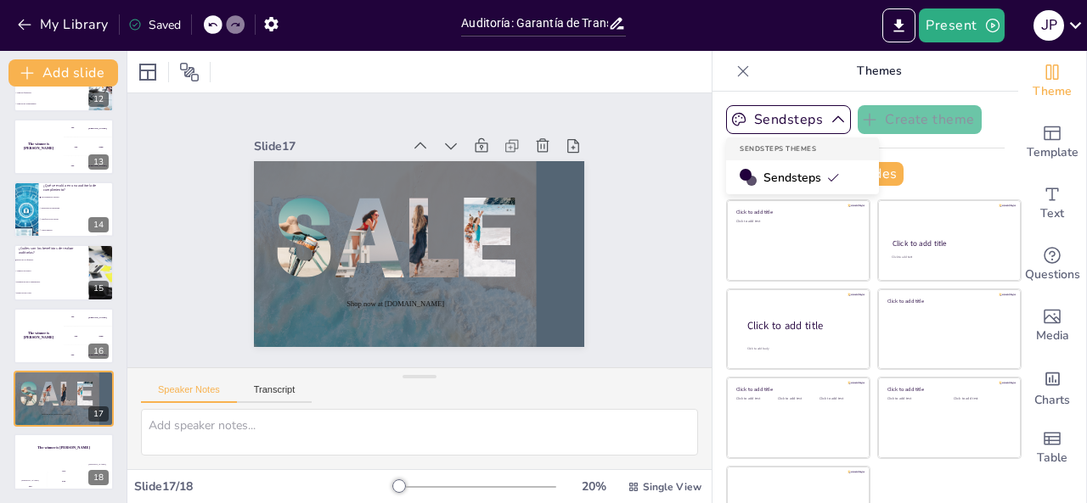
click at [734, 190] on div "Sendsteps" at bounding box center [802, 177] width 153 height 34
click at [734, 187] on div "Sendsteps Create theme Apply theme to all slides Click to add title Click to ad…" at bounding box center [865, 152] width 278 height 94
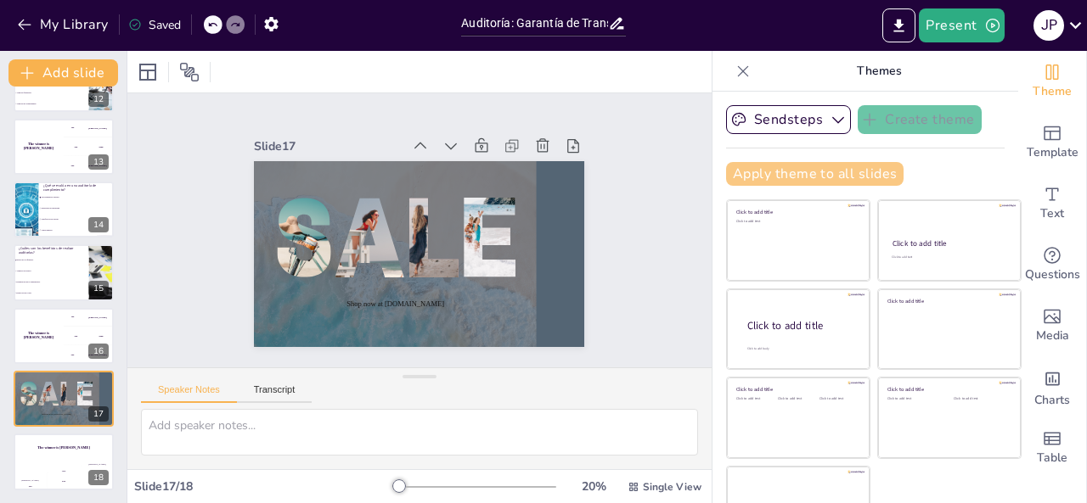
click at [732, 179] on button "Apply theme to all slides" at bounding box center [814, 174] width 177 height 24
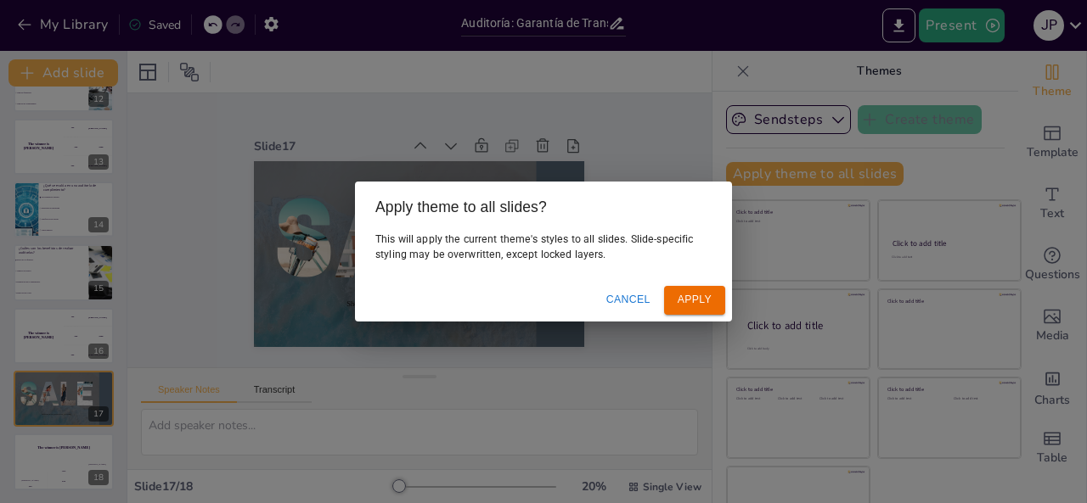
click at [696, 301] on button "Apply" at bounding box center [694, 300] width 61 height 28
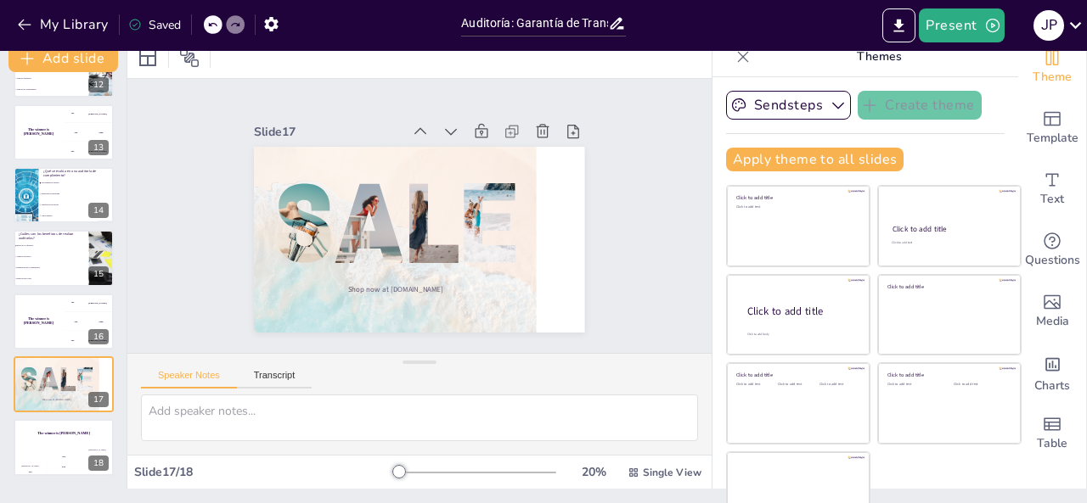
scroll to position [41, 0]
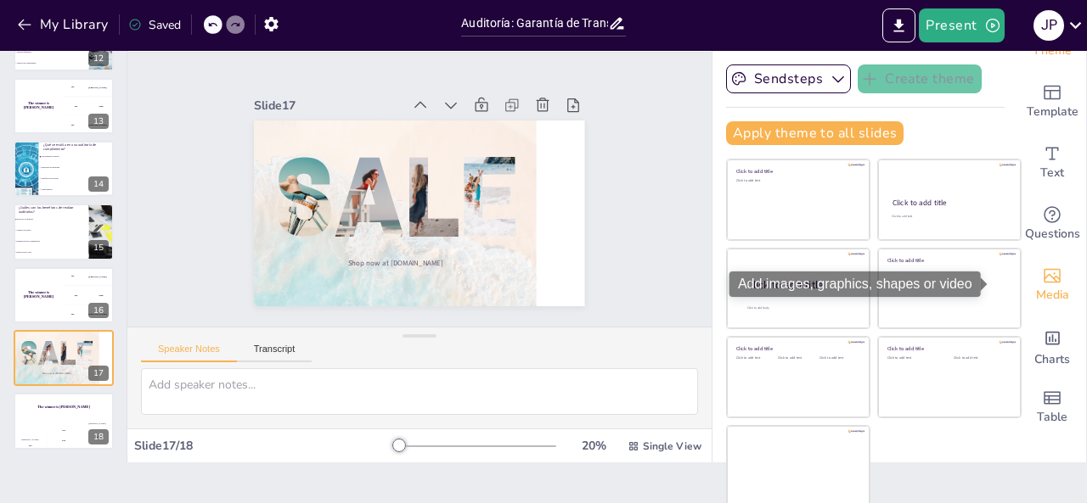
click at [1036, 286] on span "Media" at bounding box center [1052, 295] width 33 height 19
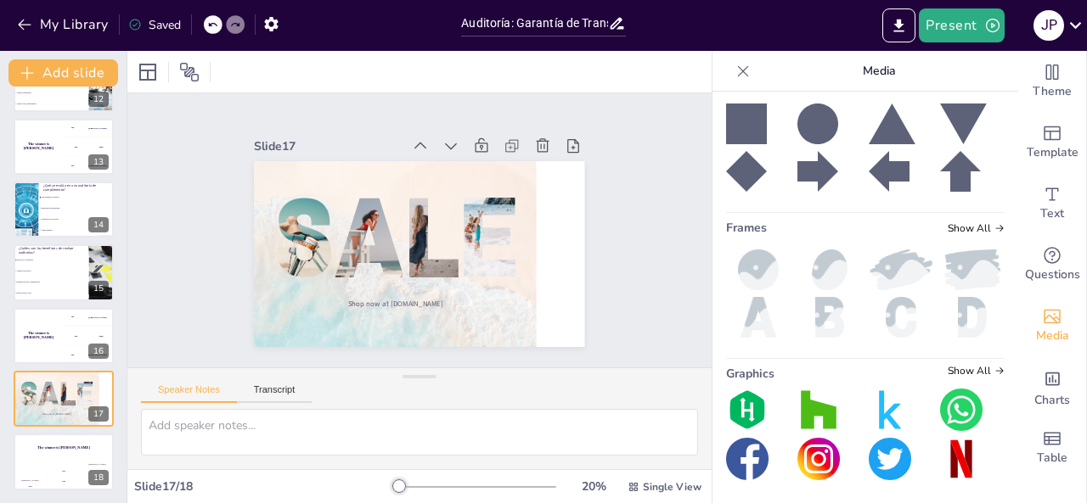
scroll to position [0, 0]
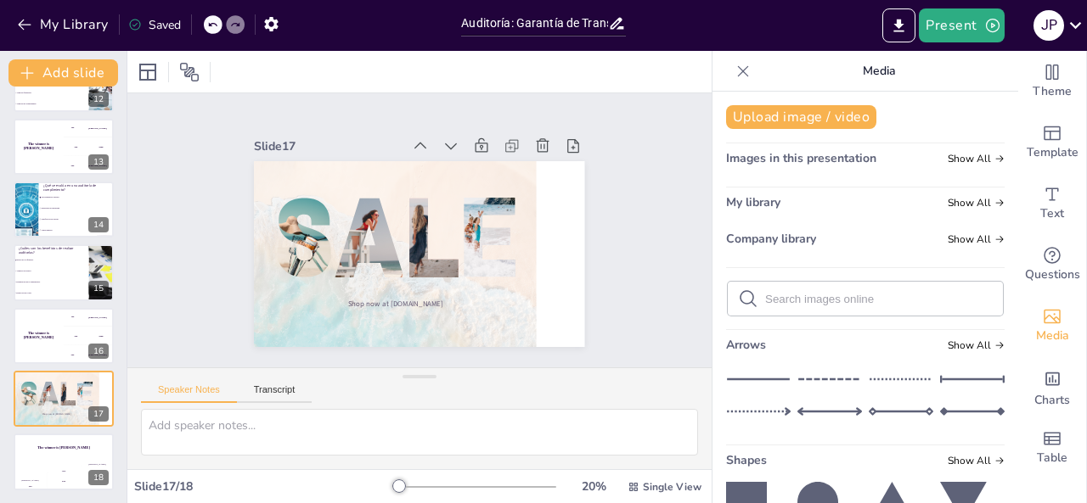
click at [1085, 101] on div "Theme Template Text Questions Media Charts Table" at bounding box center [1052, 277] width 69 height 452
click at [903, 18] on icon "Export to PowerPoint" at bounding box center [899, 26] width 18 height 18
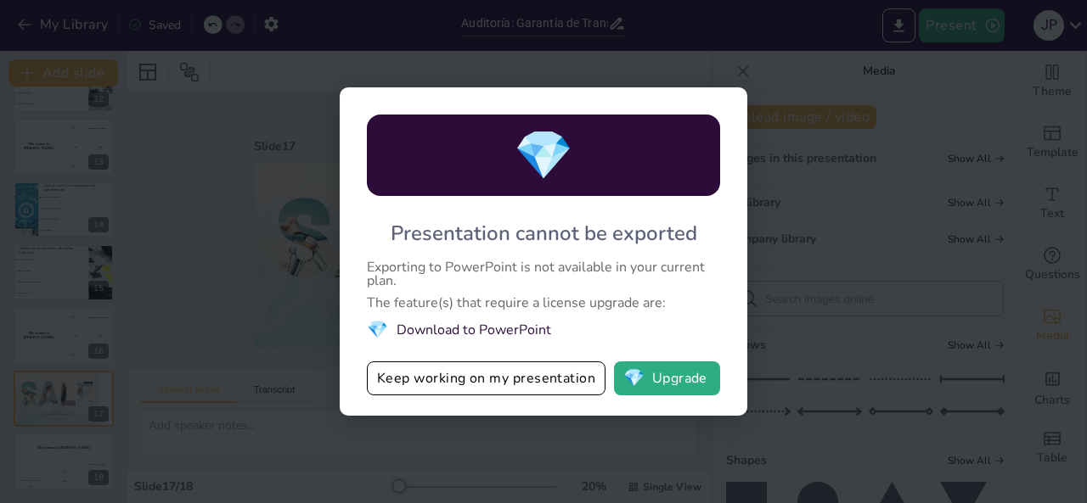
click at [255, 289] on div "💎 Presentation cannot be exported Exporting to PowerPoint is not available in y…" at bounding box center [543, 251] width 1087 height 503
